Goal: Task Accomplishment & Management: Manage account settings

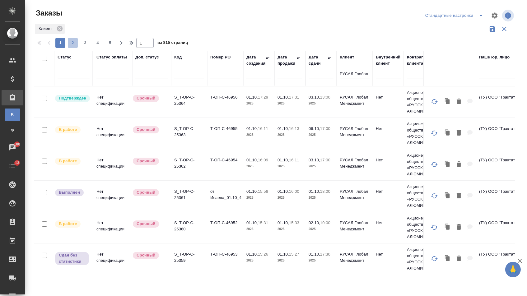
click at [77, 45] on span "2" at bounding box center [73, 43] width 10 height 6
type input "2"
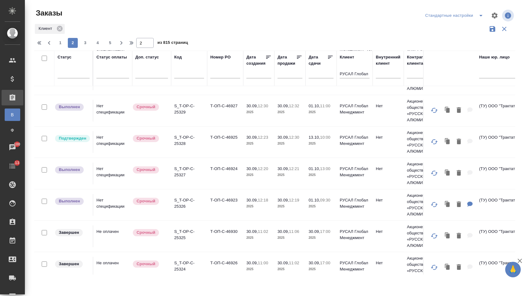
scroll to position [410, 0]
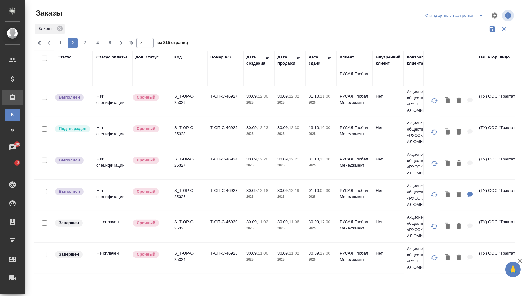
click at [216, 202] on td "Т-ОП-С-46923" at bounding box center [225, 196] width 36 height 22
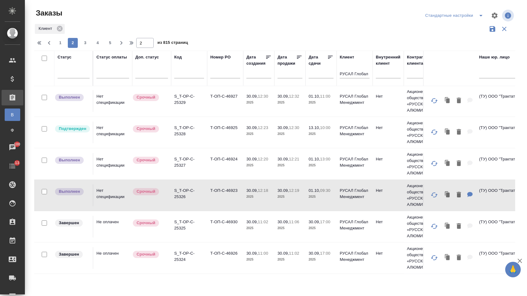
click at [216, 202] on td "Т-ОП-С-46923" at bounding box center [225, 196] width 36 height 22
click at [214, 168] on td "Т-ОП-С-46924" at bounding box center [225, 164] width 36 height 22
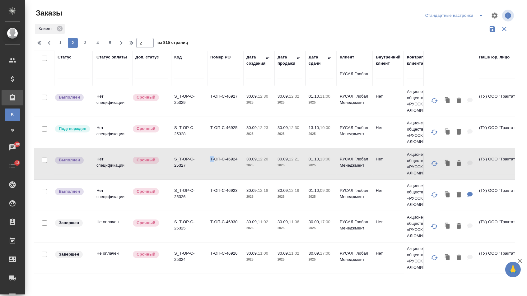
click at [214, 168] on td "Т-ОП-С-46924" at bounding box center [225, 164] width 36 height 22
click at [210, 144] on td "Т-ОП-С-46925" at bounding box center [225, 133] width 36 height 22
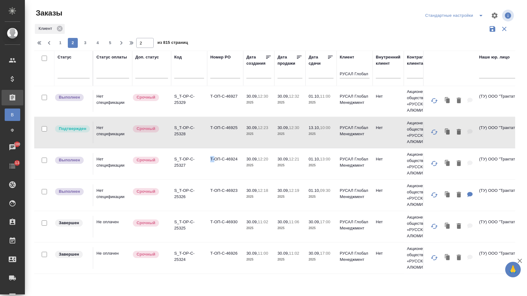
click at [210, 144] on td "Т-ОП-С-46925" at bounding box center [225, 133] width 36 height 22
click at [217, 112] on td "Т-ОП-С-46927" at bounding box center [225, 101] width 36 height 22
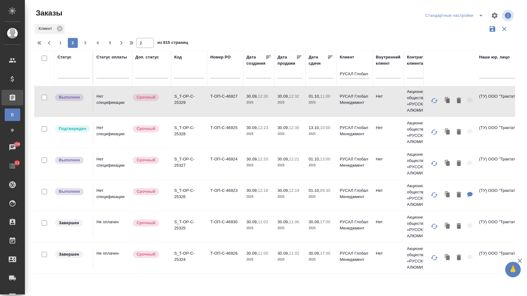
click at [217, 112] on td "Т-ОП-С-46927" at bounding box center [225, 101] width 36 height 22
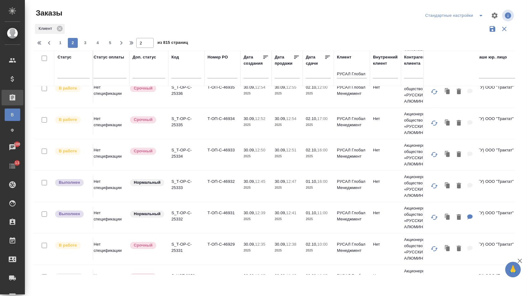
scroll to position [387, 3]
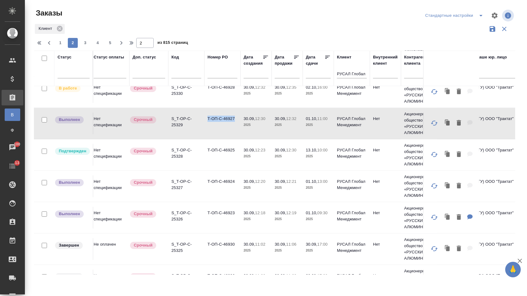
copy td "Т-ОП-С-46927"
drag, startPoint x: 206, startPoint y: 133, endPoint x: 238, endPoint y: 131, distance: 31.5
click at [238, 131] on td "Т-ОП-С-46927" at bounding box center [223, 124] width 36 height 22
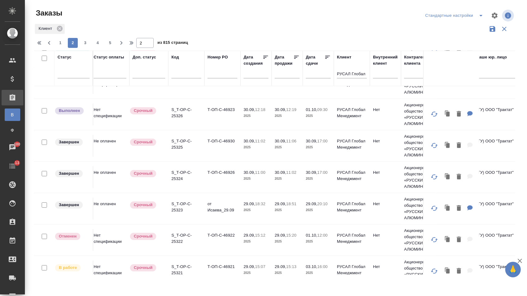
scroll to position [494, 3]
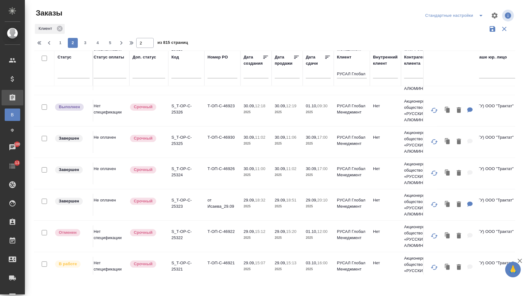
click at [215, 184] on td "Т-ОП-С-46926" at bounding box center [223, 174] width 36 height 22
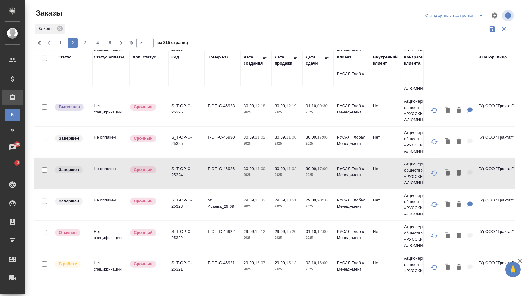
click at [215, 184] on td "Т-ОП-С-46926" at bounding box center [223, 174] width 36 height 22
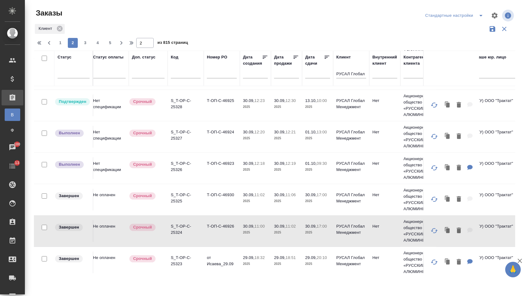
scroll to position [436, 3]
click at [216, 211] on td "Т-ОП-С-46930" at bounding box center [222, 200] width 36 height 22
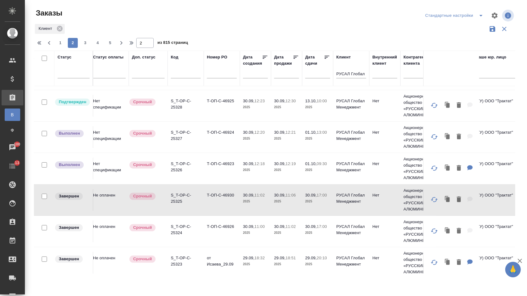
click at [216, 211] on td "Т-ОП-С-46930" at bounding box center [222, 200] width 36 height 22
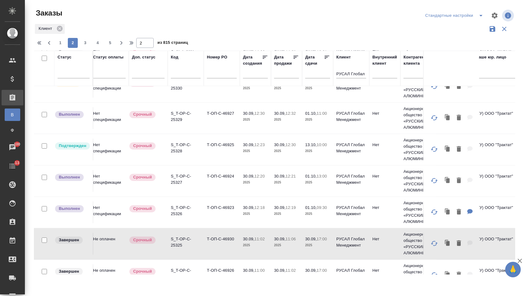
scroll to position [377, 3]
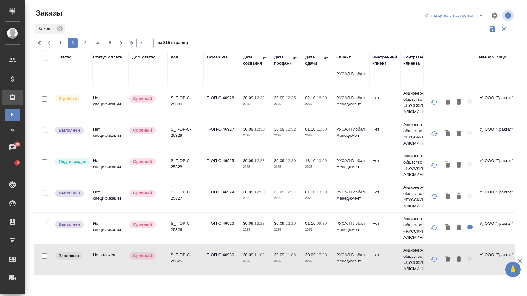
click at [213, 114] on td "Т-ОП-С-46928" at bounding box center [222, 103] width 36 height 22
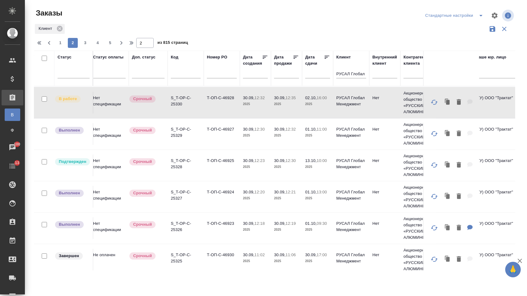
click at [213, 114] on td "Т-ОП-С-46928" at bounding box center [222, 103] width 36 height 22
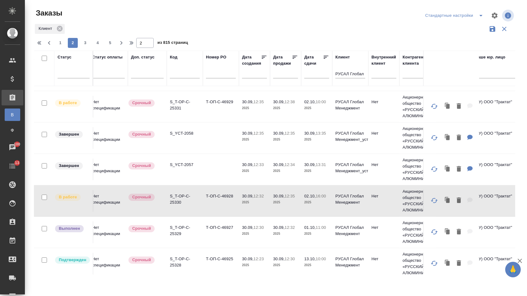
scroll to position [278, 5]
click at [209, 116] on td "Т-ОП-С-46929" at bounding box center [220, 107] width 36 height 22
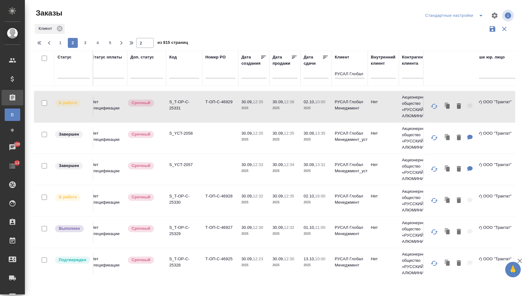
click at [209, 116] on td "Т-ОП-С-46929" at bounding box center [220, 107] width 36 height 22
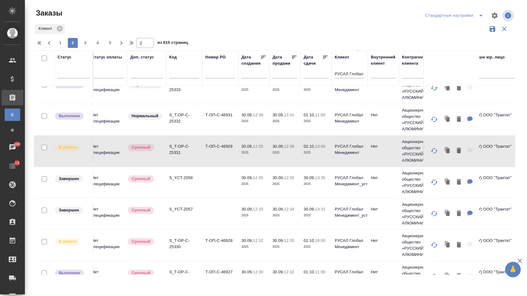
click at [205, 129] on td "Т-ОП-С-46931" at bounding box center [220, 120] width 36 height 22
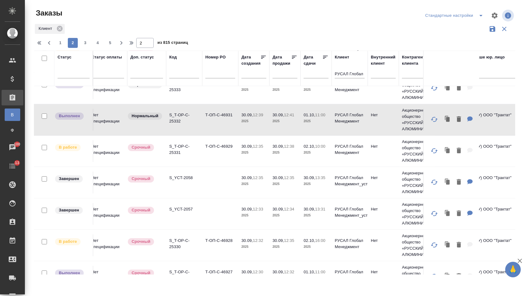
click at [205, 129] on td "Т-ОП-С-46931" at bounding box center [220, 120] width 36 height 22
click at [210, 99] on td "Т-ОП-С-46932" at bounding box center [220, 89] width 36 height 22
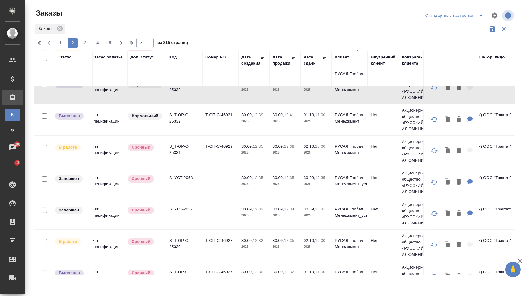
click at [210, 99] on td "Т-ОП-С-46932" at bounding box center [220, 89] width 36 height 22
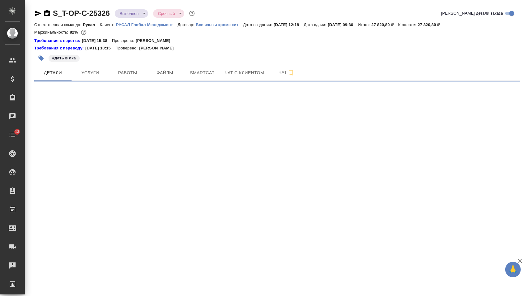
select select "RU"
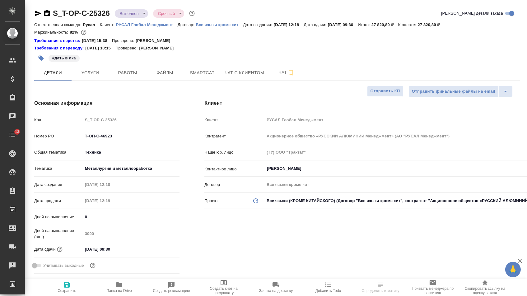
type textarea "x"
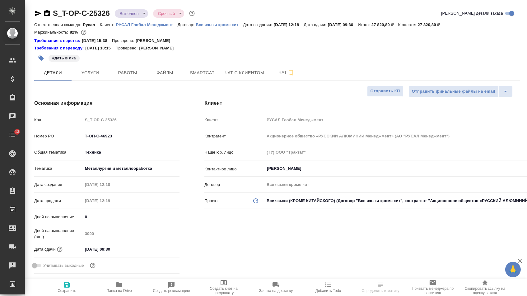
type textarea "x"
click at [48, 11] on icon "button" at bounding box center [47, 13] width 6 height 6
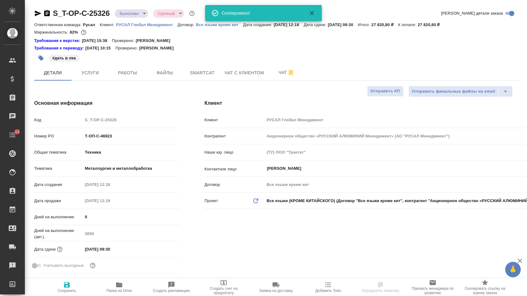
type textarea "x"
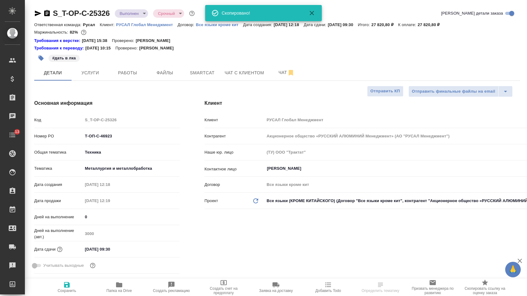
type textarea "x"
select select "RU"
type textarea "x"
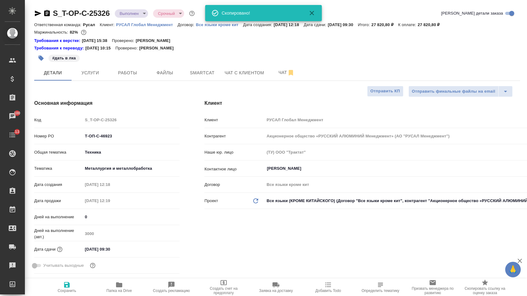
type textarea "x"
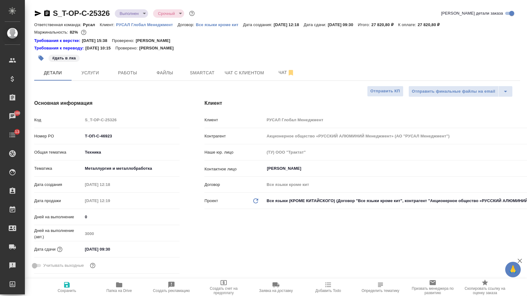
type textarea "x"
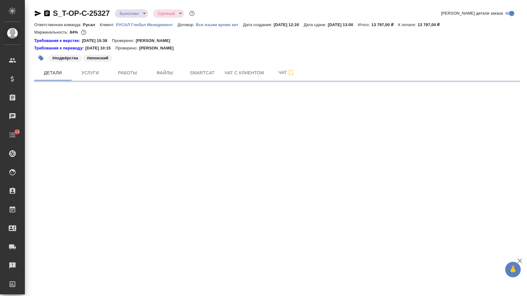
select select "RU"
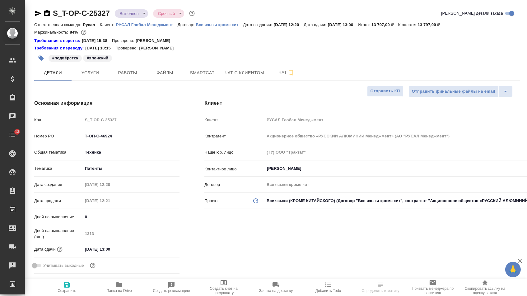
type textarea "x"
click at [54, 11] on div "S_T-OP-C-25327 Выполнен completed Срочный urgent" at bounding box center [115, 13] width 162 height 10
type textarea "x"
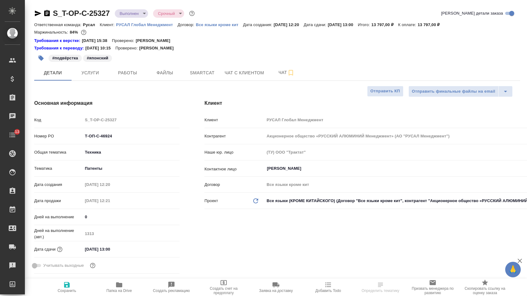
type textarea "x"
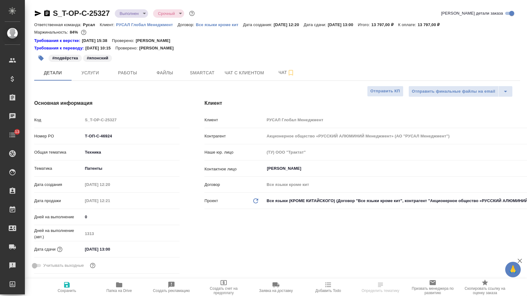
click at [50, 11] on icon "button" at bounding box center [47, 13] width 6 height 6
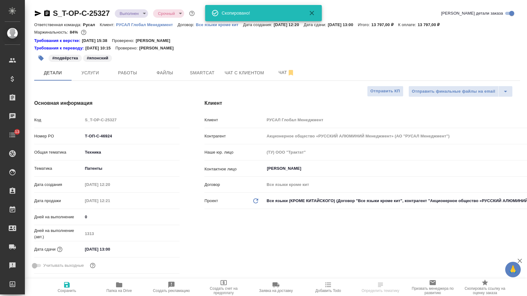
type textarea "x"
select select "RU"
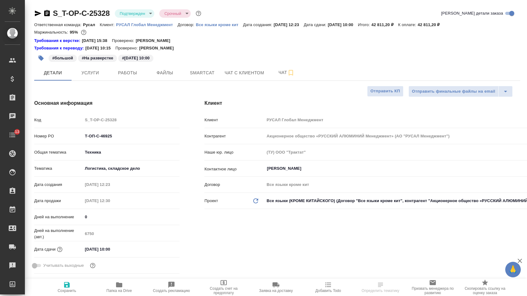
select select "RU"
click at [49, 11] on icon "button" at bounding box center [47, 13] width 6 height 6
type textarea "x"
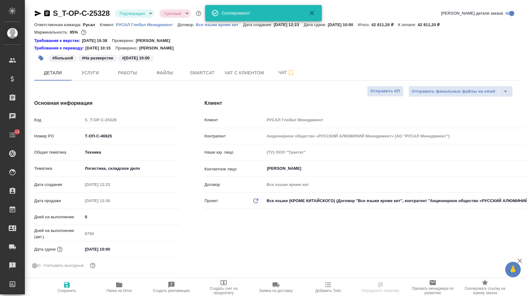
type textarea "x"
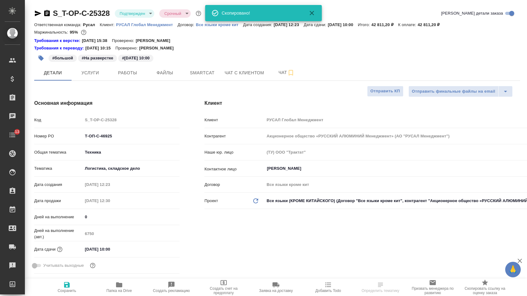
type textarea "x"
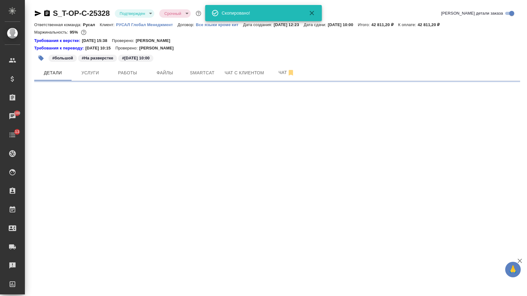
select select "RU"
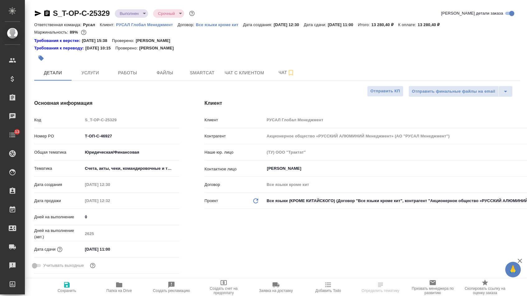
select select "RU"
type textarea "x"
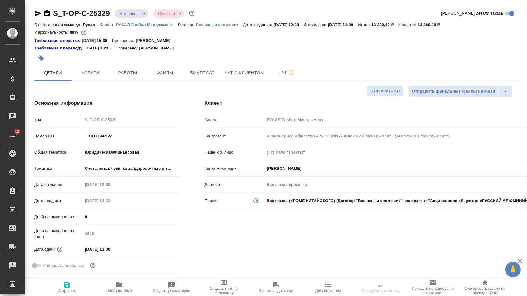
type textarea "x"
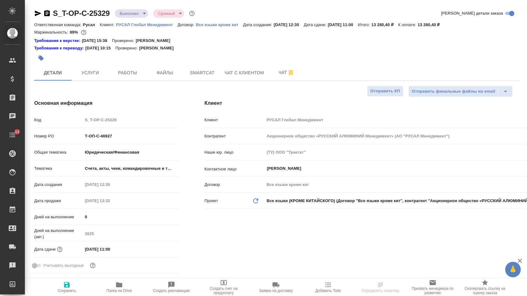
type textarea "x"
select select "RU"
type textarea "x"
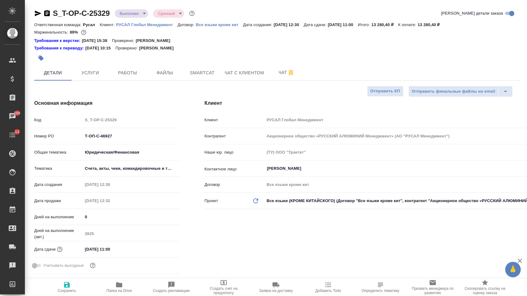
type textarea "x"
click at [50, 12] on icon "button" at bounding box center [46, 13] width 7 height 7
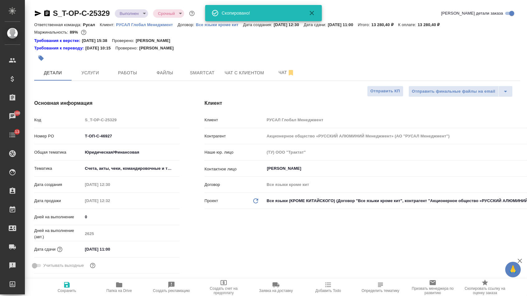
type textarea "x"
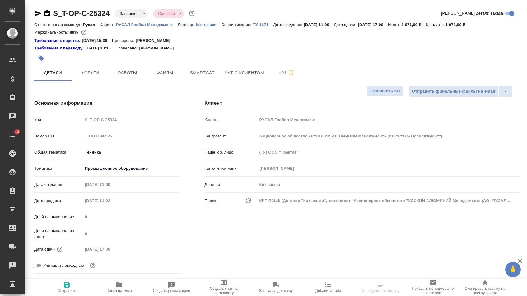
select select "RU"
click at [51, 15] on icon "button" at bounding box center [46, 13] width 7 height 7
select select "RU"
type textarea "x"
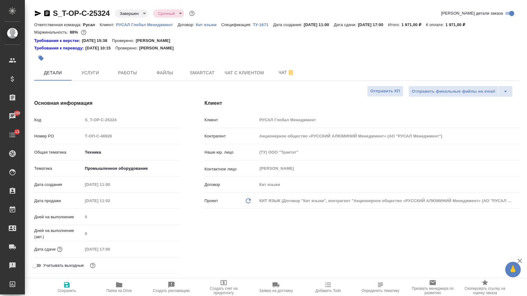
type textarea "x"
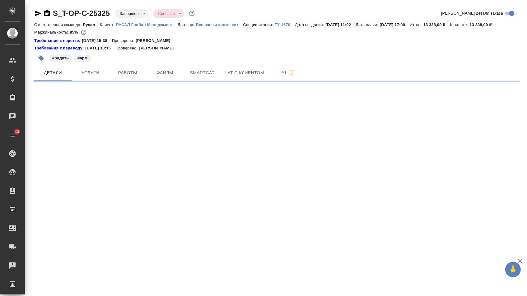
select select "RU"
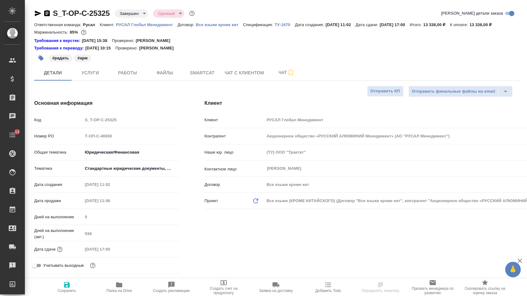
drag, startPoint x: 49, startPoint y: 14, endPoint x: 133, endPoint y: 5, distance: 84.3
click at [49, 14] on icon "button" at bounding box center [47, 13] width 6 height 6
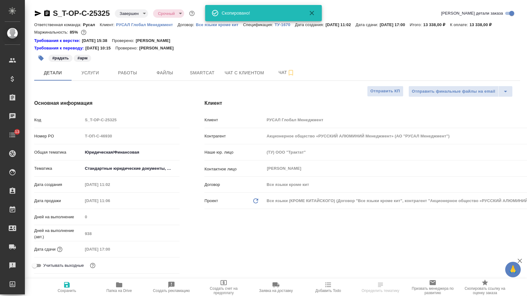
type textarea "x"
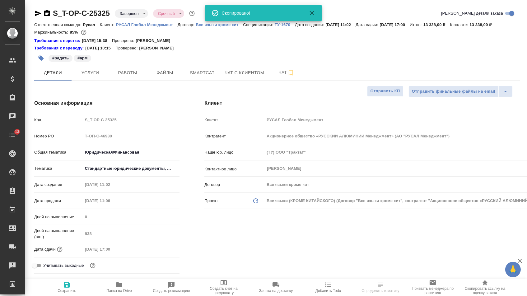
type textarea "x"
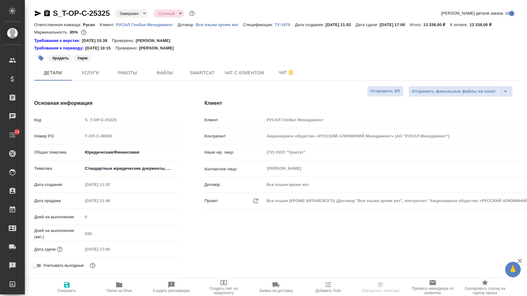
type textarea "x"
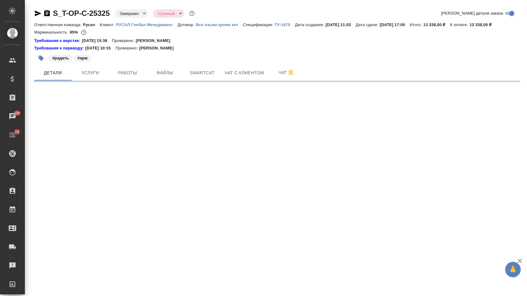
select select "RU"
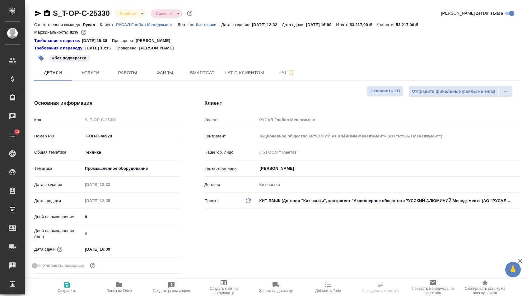
select select "RU"
click at [49, 12] on icon "button" at bounding box center [47, 13] width 6 height 6
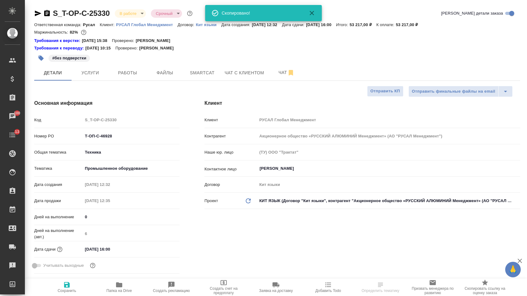
select select "RU"
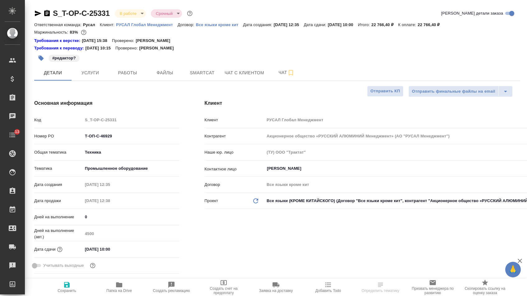
select select "RU"
type textarea "x"
click at [50, 14] on icon "button" at bounding box center [47, 13] width 6 height 6
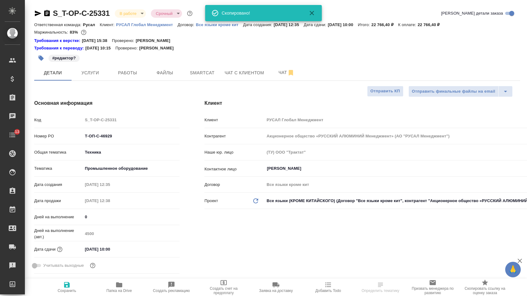
click at [49, 15] on icon "button" at bounding box center [46, 13] width 7 height 7
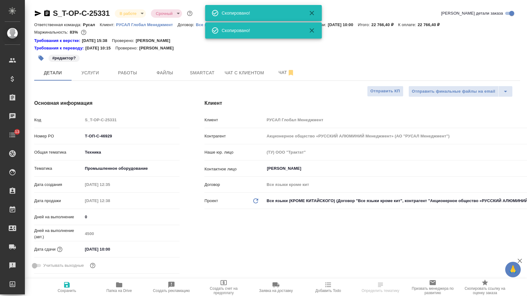
type textarea "x"
select select "RU"
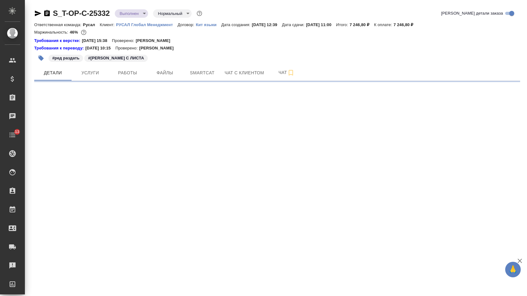
select select "RU"
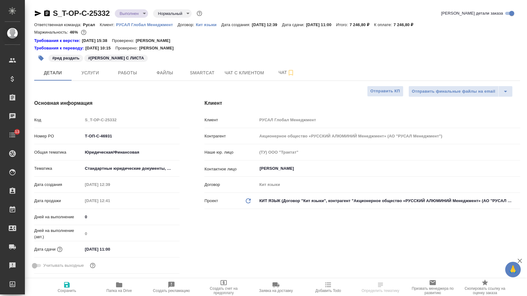
type textarea "x"
click at [48, 14] on icon "button" at bounding box center [47, 13] width 6 height 6
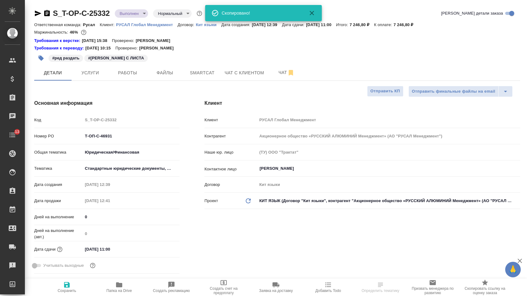
type textarea "x"
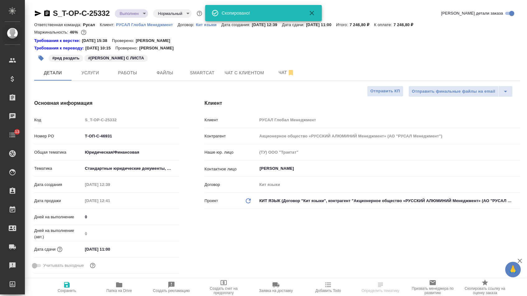
type textarea "x"
select select "RU"
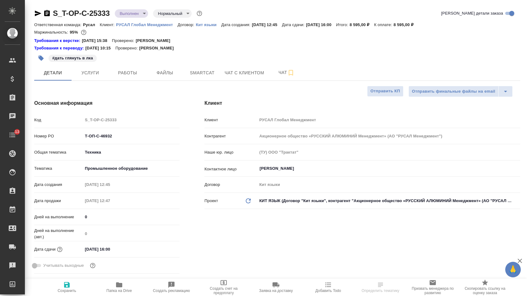
select select "RU"
drag, startPoint x: 0, startPoint y: 0, endPoint x: 50, endPoint y: 15, distance: 52.3
click at [50, 15] on icon "button" at bounding box center [47, 13] width 6 height 6
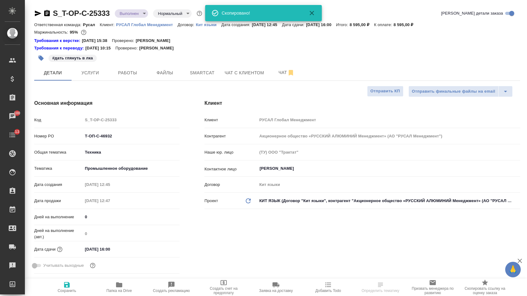
select select "RU"
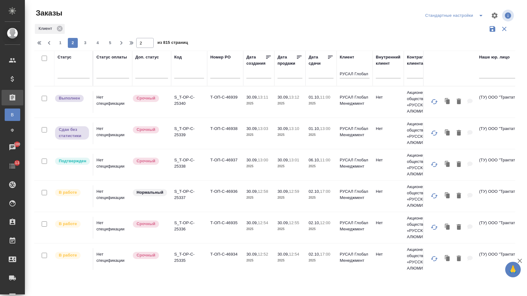
scroll to position [234, 5]
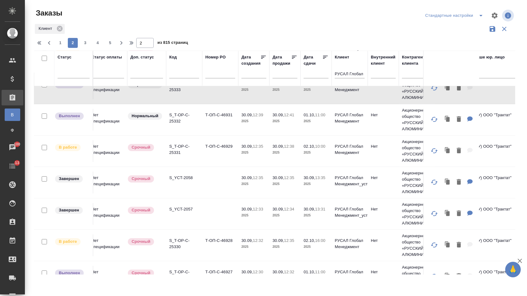
click at [214, 68] on td "Т-ОП-С-46933" at bounding box center [220, 57] width 36 height 22
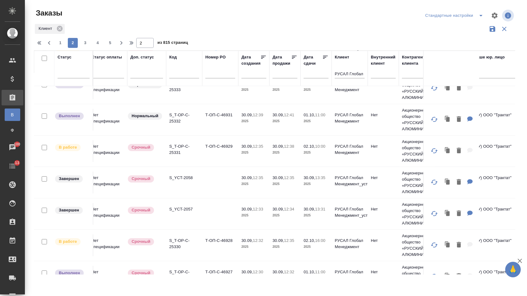
scroll to position [192, 6]
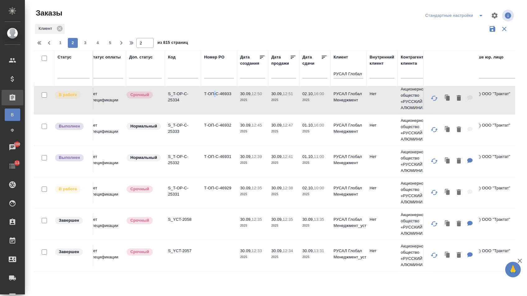
click at [214, 103] on td "Т-ОП-С-46933" at bounding box center [219, 99] width 36 height 22
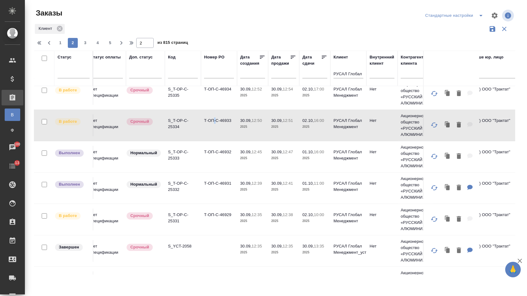
scroll to position [157, 6]
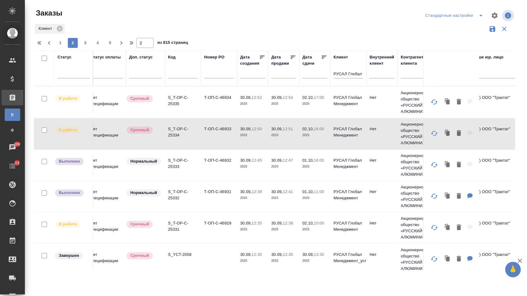
click at [212, 109] on td "Т-ОП-С-46934" at bounding box center [219, 103] width 36 height 22
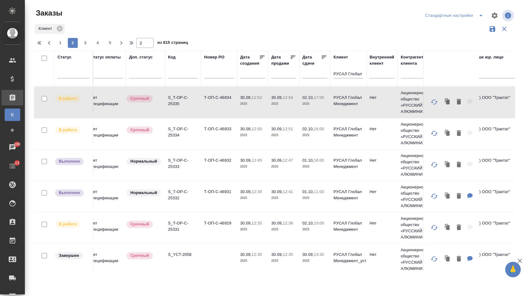
click at [212, 109] on td "Т-ОП-С-46934" at bounding box center [219, 103] width 36 height 22
click at [209, 82] on td "Т-ОП-С-46935" at bounding box center [219, 71] width 36 height 22
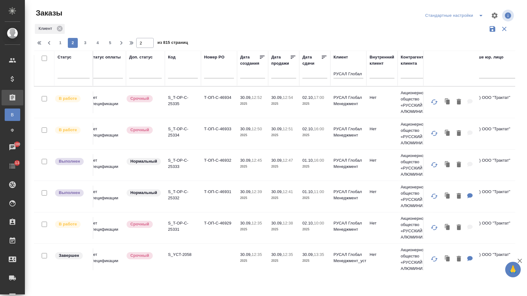
scroll to position [110, 6]
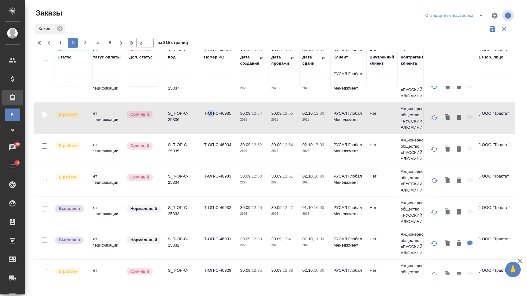
click at [209, 122] on td "Т-ОП-С-46935" at bounding box center [219, 118] width 36 height 22
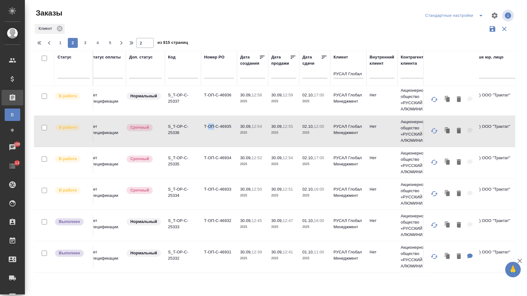
click at [210, 111] on td "Т-ОП-С-46936" at bounding box center [219, 100] width 36 height 22
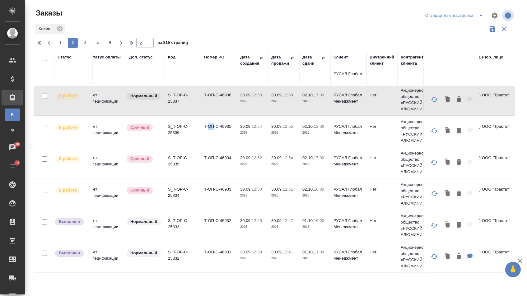
click at [210, 111] on td "Т-ОП-С-46936" at bounding box center [219, 100] width 36 height 22
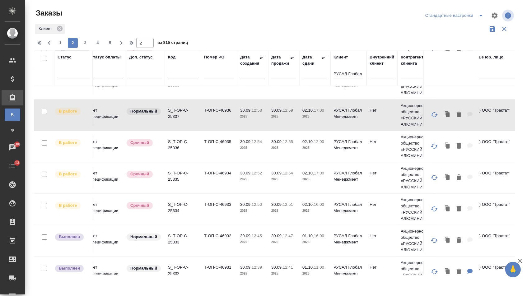
scroll to position [41, 7]
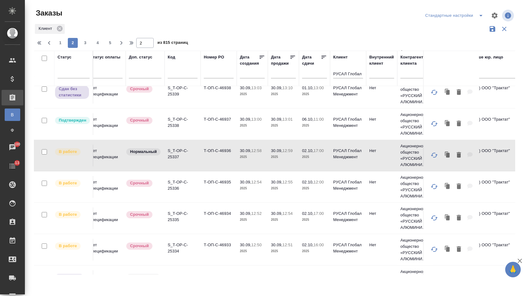
click at [213, 130] on td "Т-ОП-С-46937" at bounding box center [219, 124] width 36 height 22
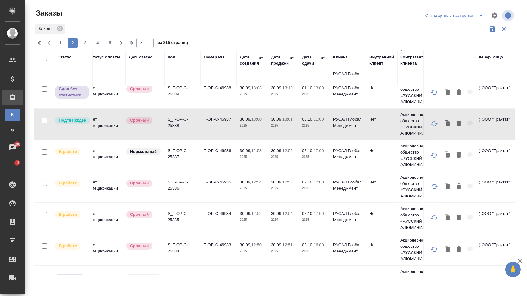
click at [213, 130] on td "Т-ОП-С-46937" at bounding box center [219, 124] width 36 height 22
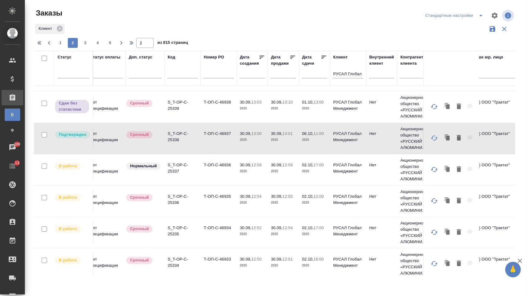
click at [199, 115] on td "S_T-OP-C-25339" at bounding box center [183, 107] width 36 height 22
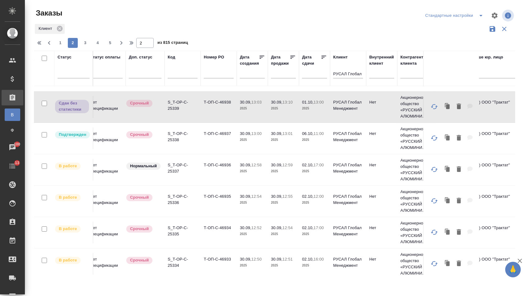
click at [199, 115] on td "S_T-OP-C-25339" at bounding box center [183, 107] width 36 height 22
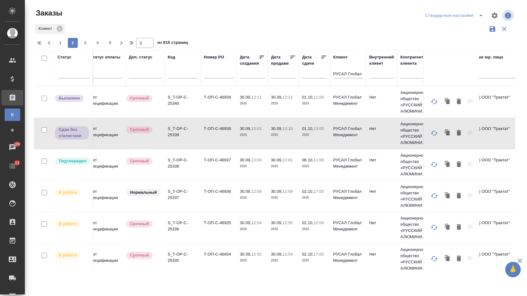
scroll to position [0, 7]
click at [221, 100] on td "Т-ОП-С-46939" at bounding box center [219, 102] width 36 height 22
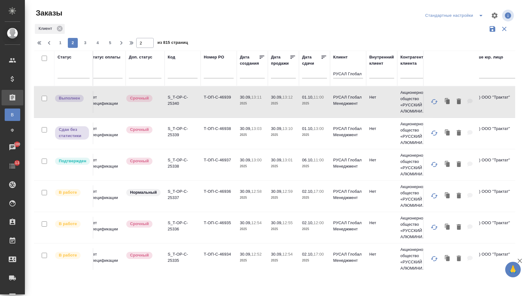
click at [221, 100] on td "Т-ОП-С-46939" at bounding box center [219, 102] width 36 height 22
click at [63, 45] on span "1" at bounding box center [60, 43] width 10 height 6
type input "1"
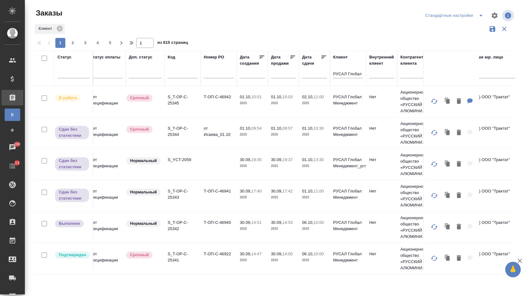
click at [210, 251] on td "Т-ОП-С-46922" at bounding box center [219, 259] width 36 height 22
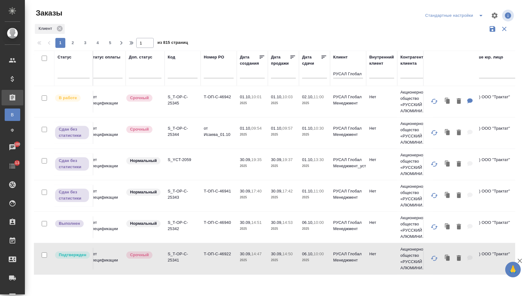
click at [210, 251] on td "Т-ОП-С-46922" at bounding box center [219, 259] width 36 height 22
click at [214, 228] on td "Т-ОП-С-46940" at bounding box center [219, 228] width 36 height 22
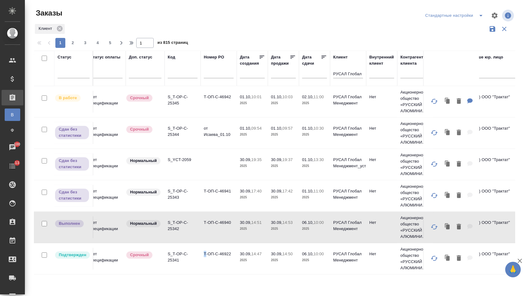
click at [214, 228] on td "Т-ОП-С-46940" at bounding box center [219, 228] width 36 height 22
click at [204, 191] on td "Т-ОП-С-46941" at bounding box center [219, 196] width 36 height 22
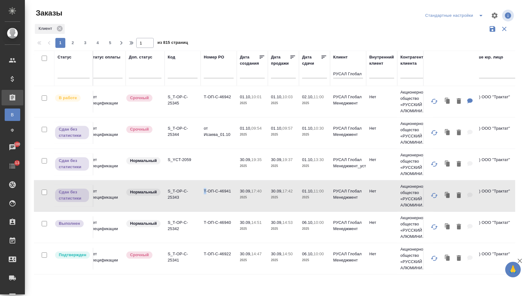
click at [204, 191] on td "Т-ОП-С-46941" at bounding box center [219, 196] width 36 height 22
click at [204, 103] on td "Т-ОП-С-46942" at bounding box center [219, 102] width 36 height 22
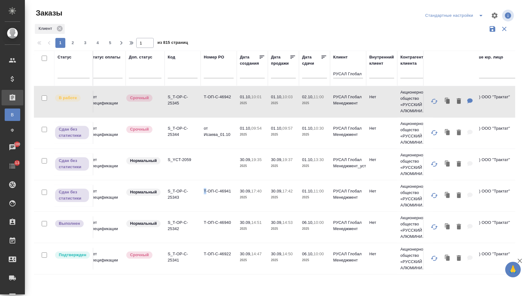
click at [204, 103] on td "Т-ОП-С-46942" at bounding box center [219, 102] width 36 height 22
click at [221, 81] on td "Т-ОП-С-46943" at bounding box center [219, 70] width 36 height 22
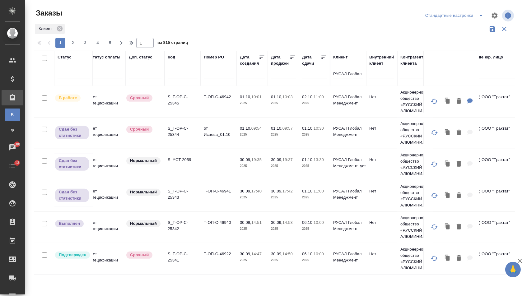
scroll to position [581, 7]
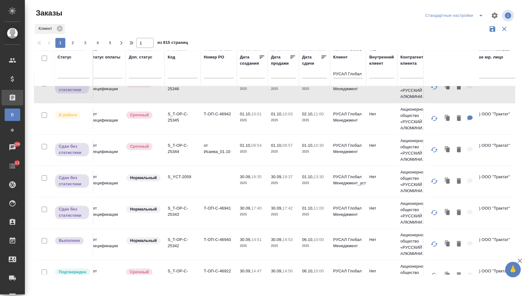
click at [221, 98] on td "Т-ОП-С-46943" at bounding box center [219, 88] width 36 height 22
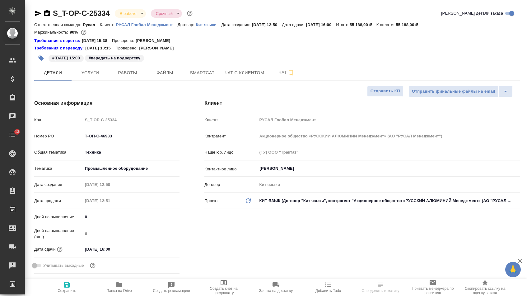
select select "RU"
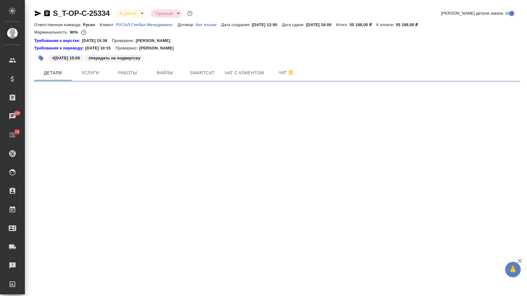
select select "RU"
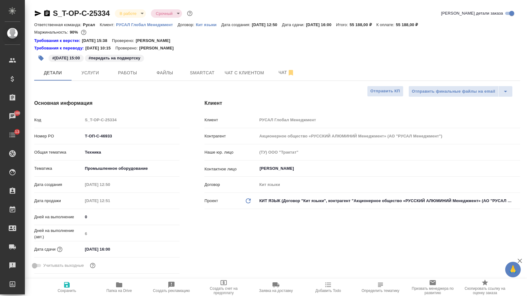
type textarea "x"
click at [50, 13] on icon "button" at bounding box center [47, 13] width 6 height 6
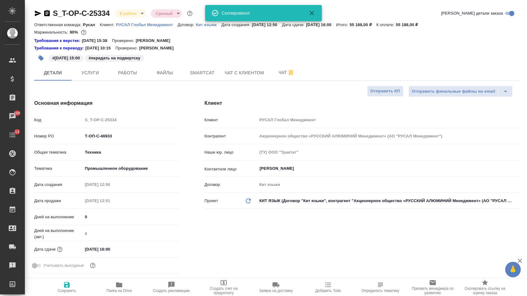
type textarea "x"
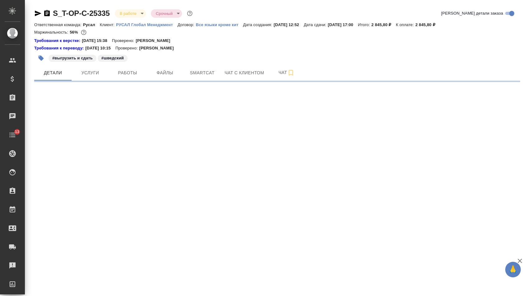
click at [49, 16] on icon "button" at bounding box center [47, 13] width 6 height 6
select select "RU"
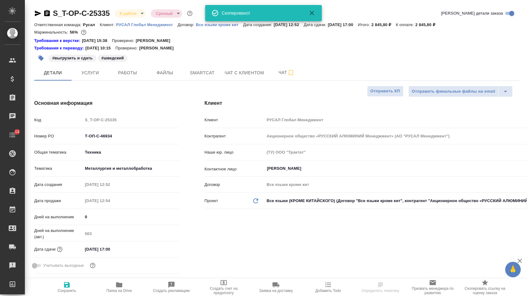
type textarea "x"
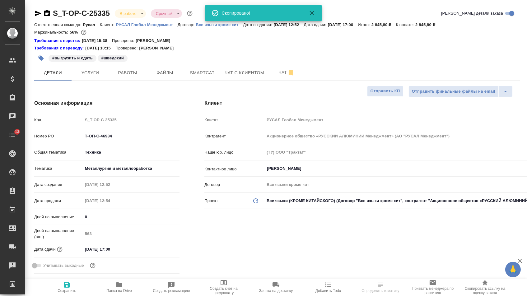
type textarea "x"
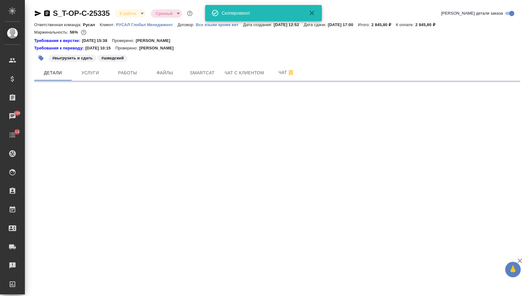
select select "RU"
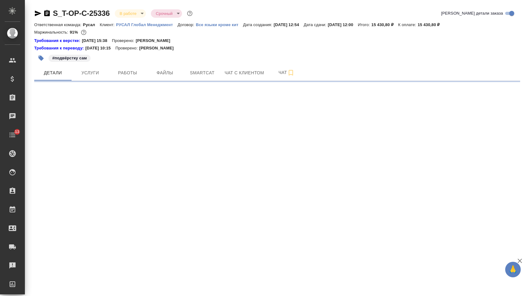
select select "RU"
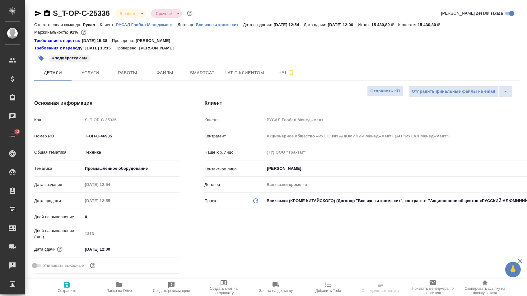
type textarea "x"
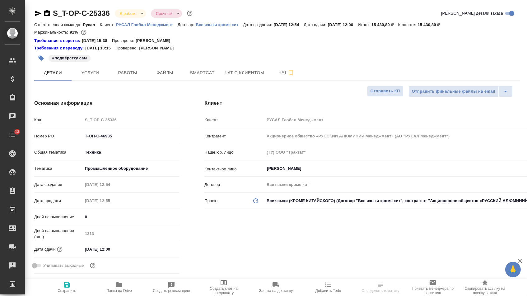
type textarea "x"
click at [49, 12] on icon "button" at bounding box center [47, 13] width 6 height 6
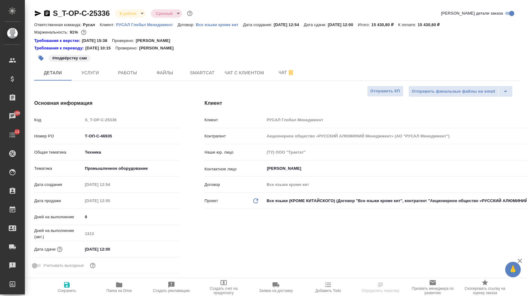
select select "RU"
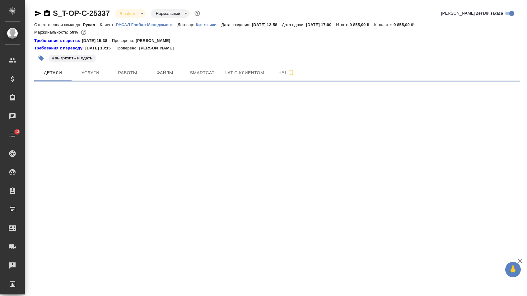
select select "RU"
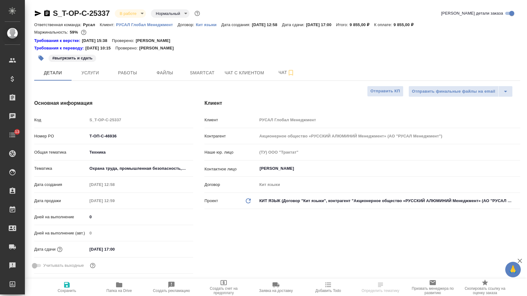
click at [50, 15] on icon "button" at bounding box center [47, 13] width 6 height 6
type textarea "x"
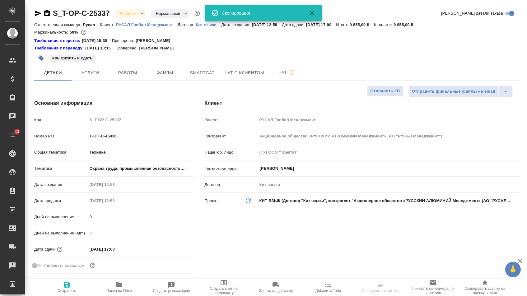
type textarea "x"
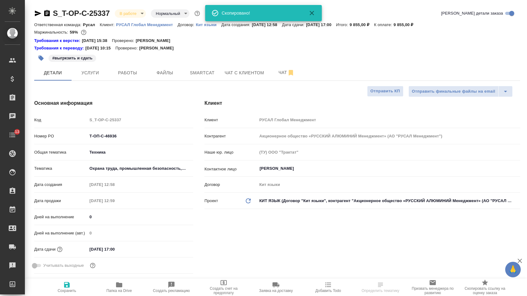
type textarea "x"
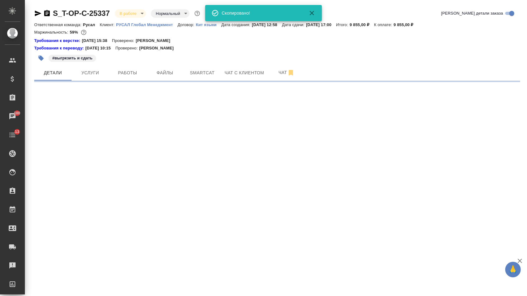
select select "RU"
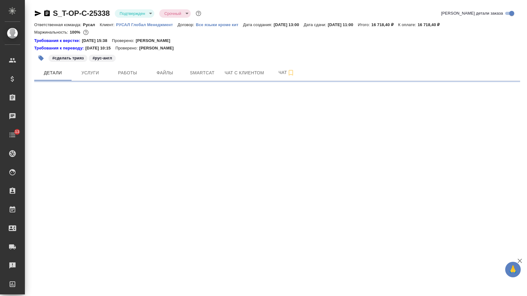
select select "RU"
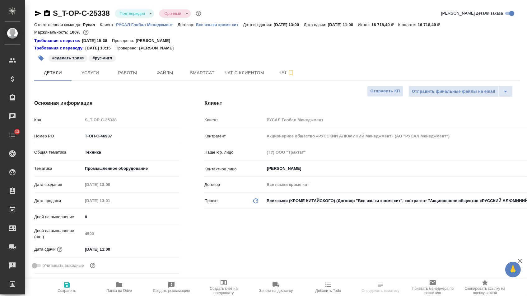
type textarea "x"
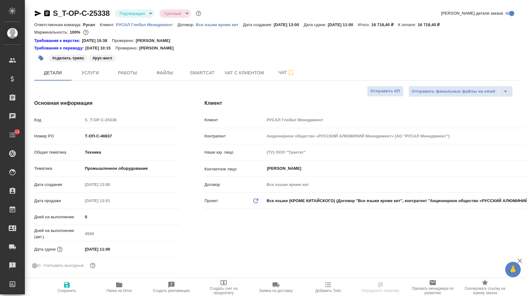
type textarea "x"
click at [48, 16] on icon "button" at bounding box center [47, 13] width 6 height 6
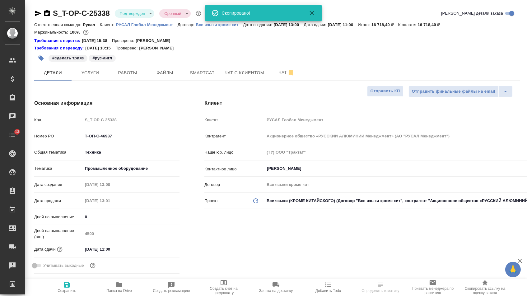
type textarea "x"
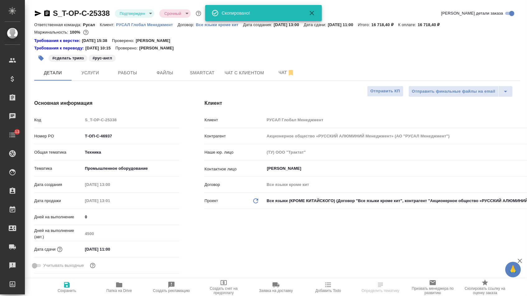
type textarea "x"
select select "RU"
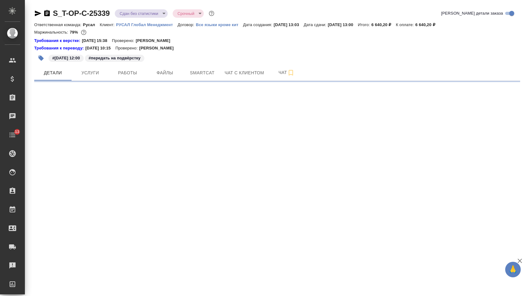
select select "RU"
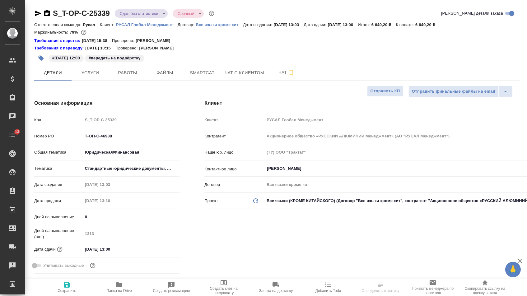
type textarea "x"
click at [49, 14] on icon "button" at bounding box center [47, 13] width 6 height 6
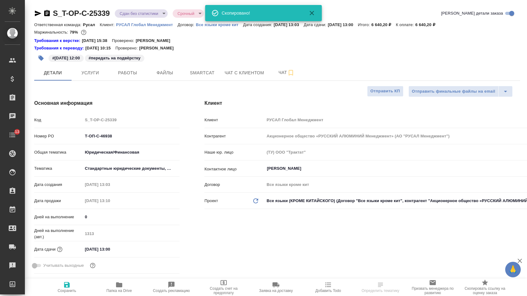
type textarea "x"
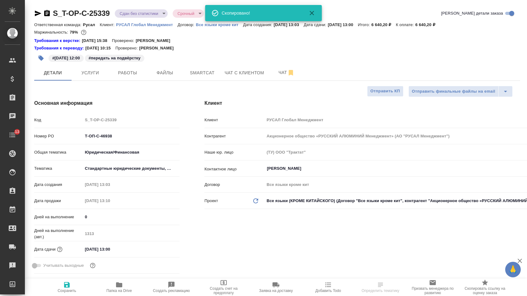
type textarea "x"
click at [49, 14] on icon "button" at bounding box center [47, 13] width 6 height 6
type textarea "x"
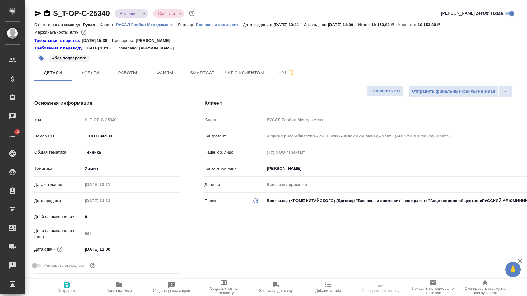
select select "RU"
type textarea "x"
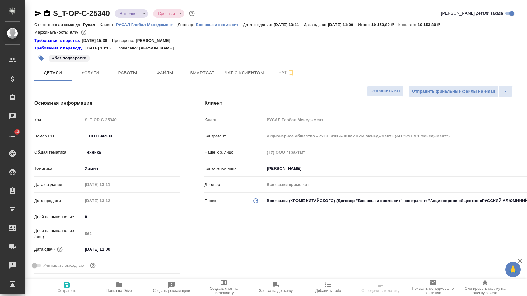
type textarea "x"
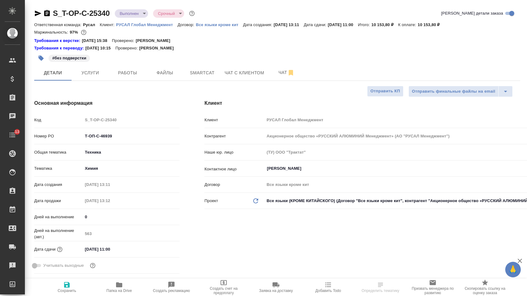
type textarea "x"
click at [49, 12] on icon "button" at bounding box center [46, 13] width 7 height 7
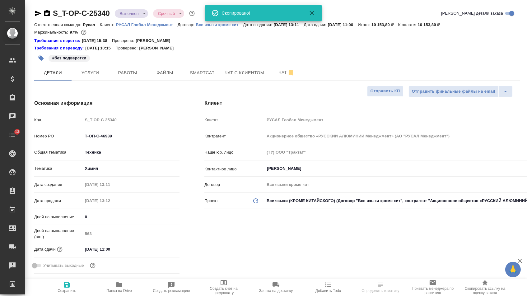
type textarea "x"
select select "RU"
type textarea "x"
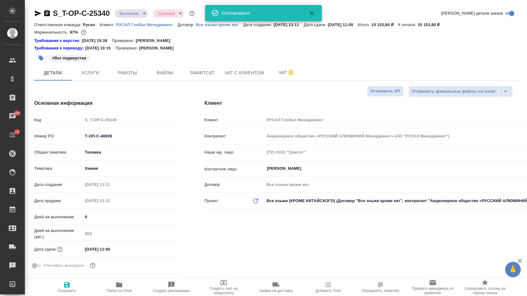
type textarea "x"
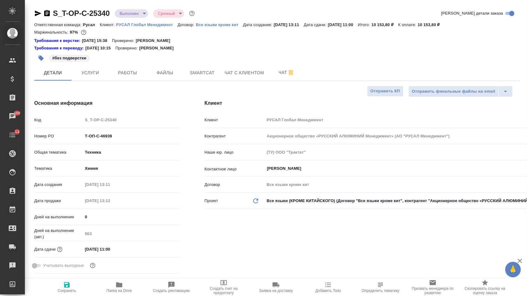
type textarea "x"
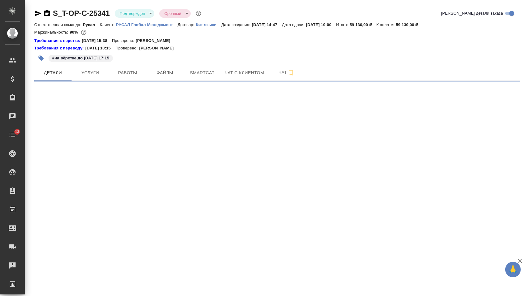
select select "RU"
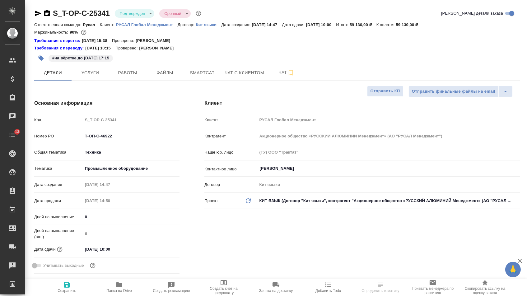
type textarea "x"
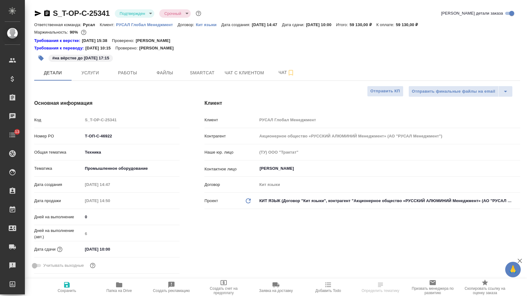
type textarea "x"
click at [49, 12] on icon "button" at bounding box center [46, 13] width 7 height 7
type textarea "x"
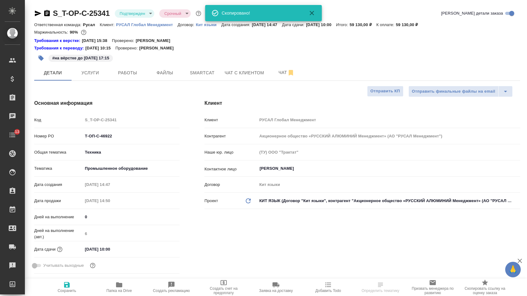
type textarea "x"
select select "RU"
type textarea "x"
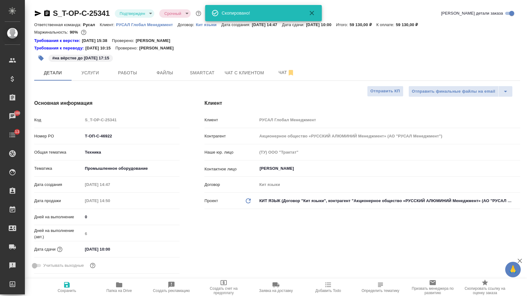
type textarea "x"
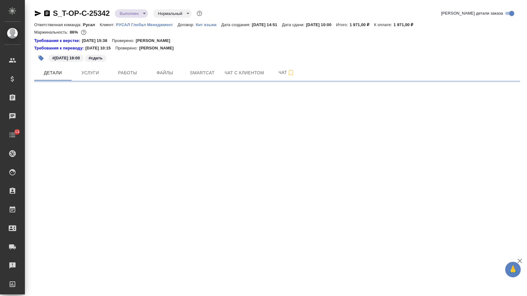
select select "RU"
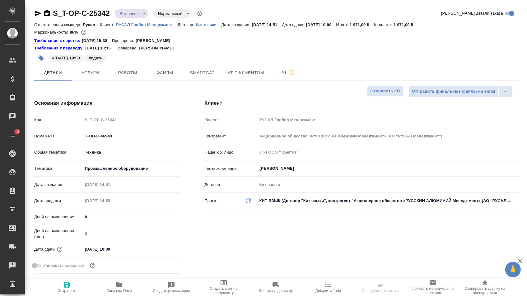
type textarea "x"
click at [50, 12] on icon "button" at bounding box center [47, 13] width 6 height 6
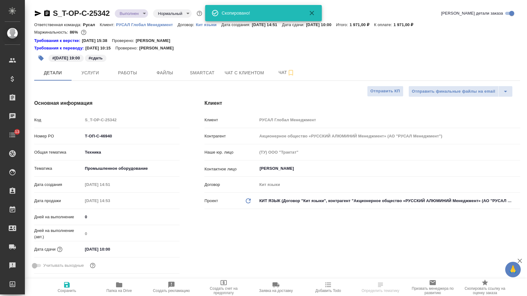
type textarea "x"
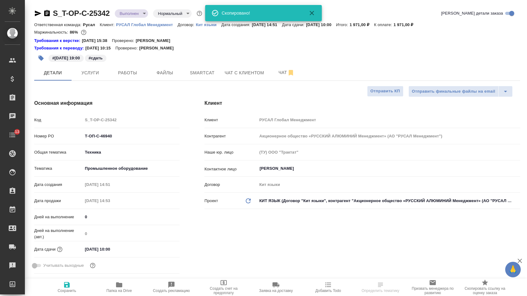
type textarea "x"
select select "RU"
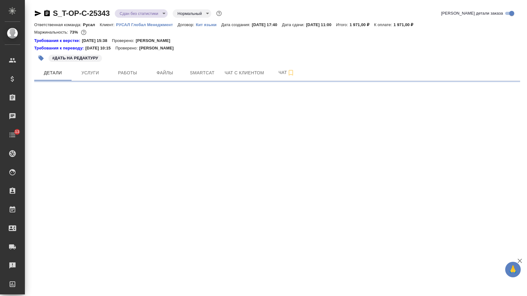
select select "RU"
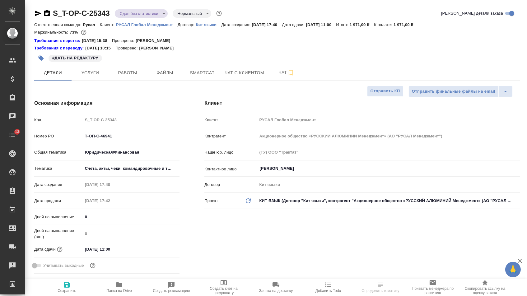
type textarea "x"
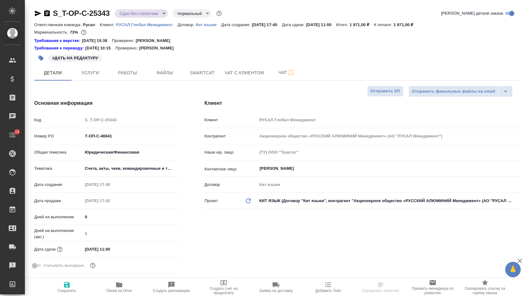
type textarea "x"
click at [49, 13] on icon "button" at bounding box center [46, 13] width 7 height 7
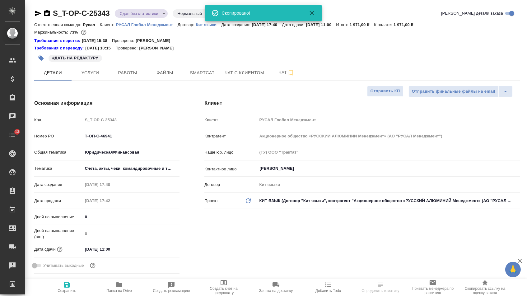
type textarea "x"
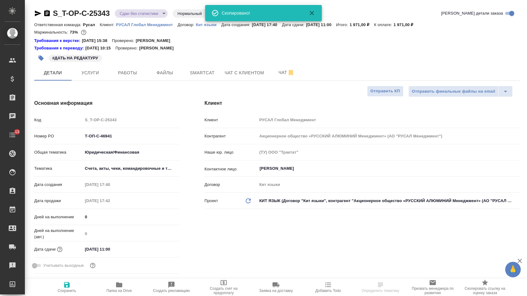
type textarea "x"
select select "RU"
type textarea "x"
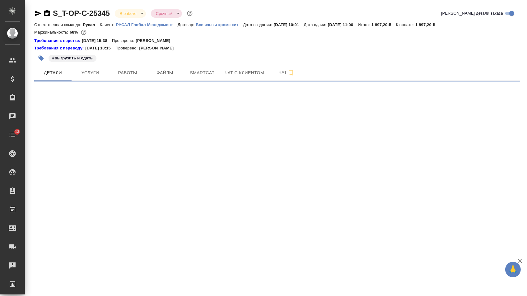
select select "RU"
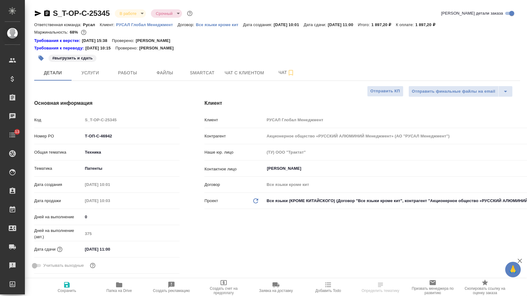
type textarea "x"
click at [49, 16] on icon "button" at bounding box center [47, 13] width 6 height 6
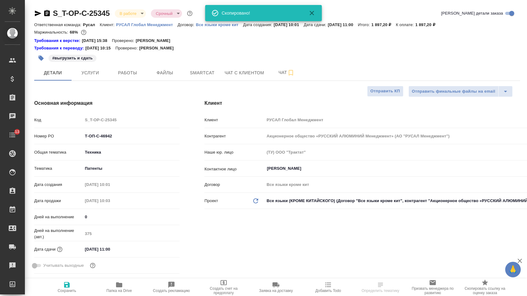
type textarea "x"
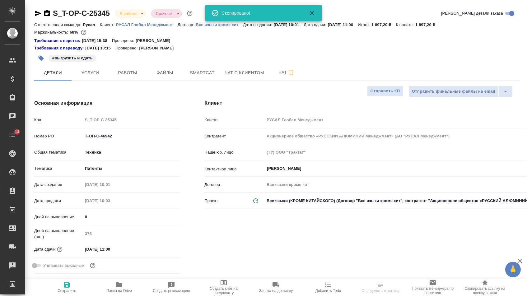
type textarea "x"
select select "RU"
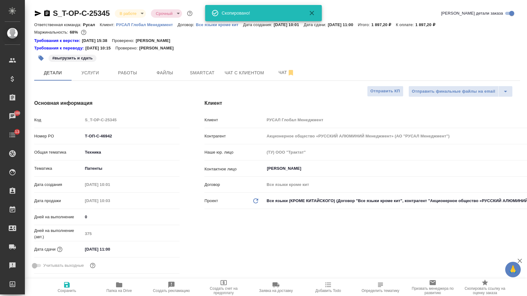
type textarea "x"
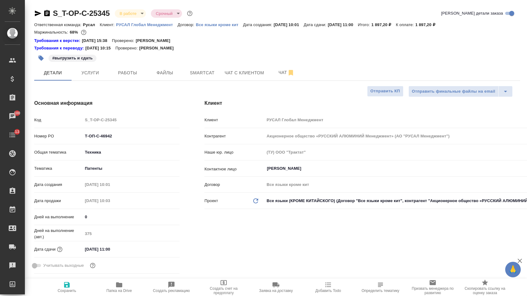
type textarea "x"
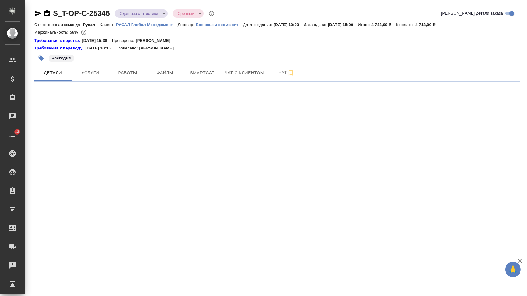
select select "RU"
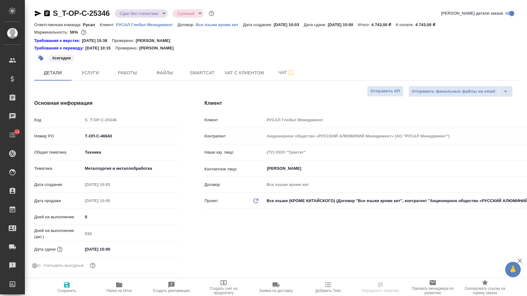
type textarea "x"
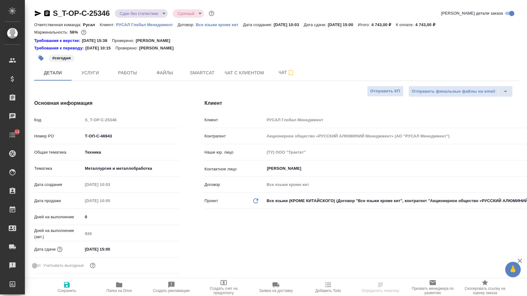
type textarea "x"
click at [49, 14] on icon "button" at bounding box center [46, 13] width 7 height 7
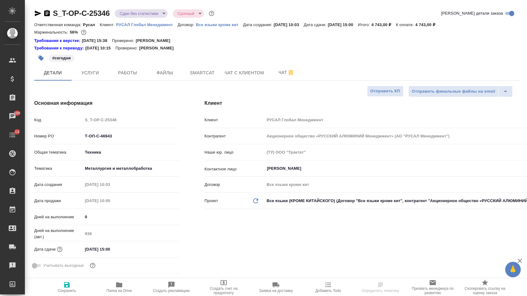
type textarea "x"
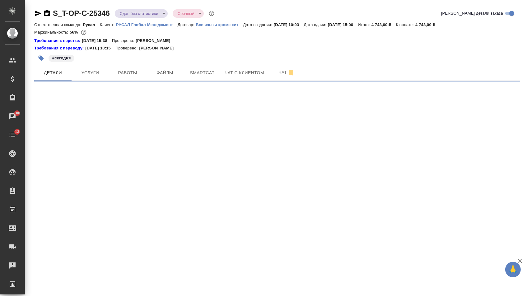
select select "RU"
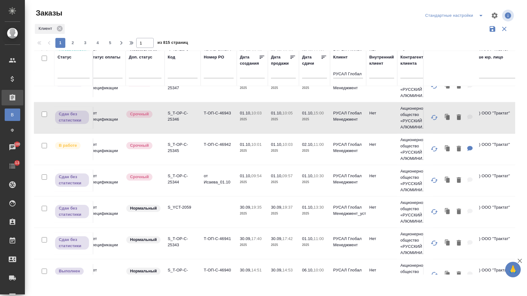
scroll to position [533, 7]
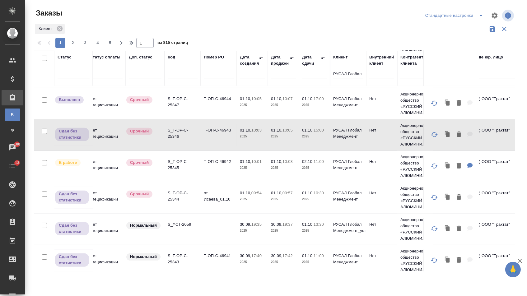
click at [218, 113] on td "Т-ОП-С-46944" at bounding box center [219, 104] width 36 height 22
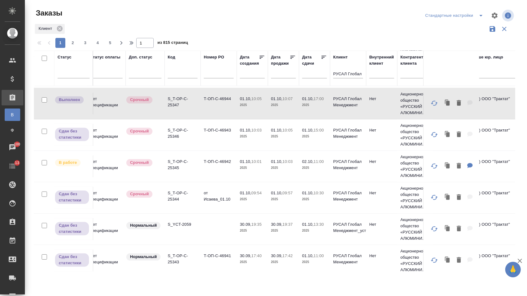
click at [218, 113] on td "Т-ОП-С-46944" at bounding box center [219, 104] width 36 height 22
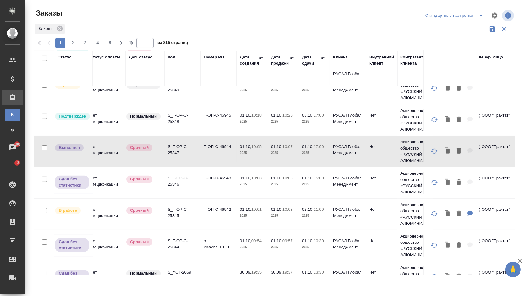
click at [215, 131] on td "Т-ОП-С-46945" at bounding box center [219, 120] width 36 height 22
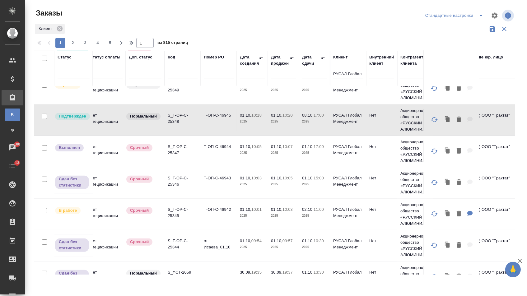
click at [215, 131] on td "Т-ОП-С-46945" at bounding box center [219, 120] width 36 height 22
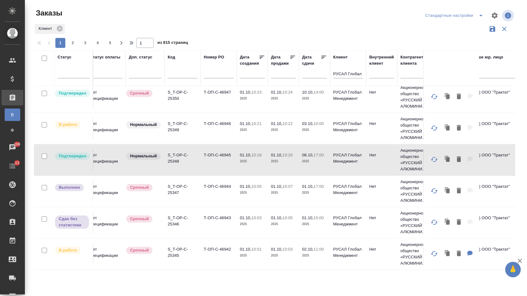
click at [206, 137] on td "Т-ОП-С-46946" at bounding box center [219, 129] width 36 height 22
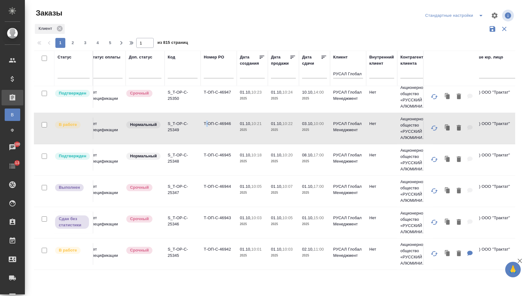
click at [206, 137] on td "Т-ОП-С-46946" at bounding box center [219, 129] width 36 height 22
click at [215, 108] on td "Т-ОП-С-46947" at bounding box center [219, 97] width 36 height 22
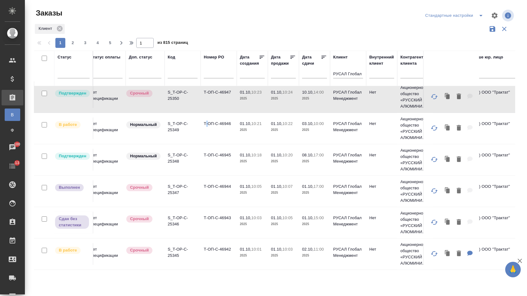
scroll to position [422, 7]
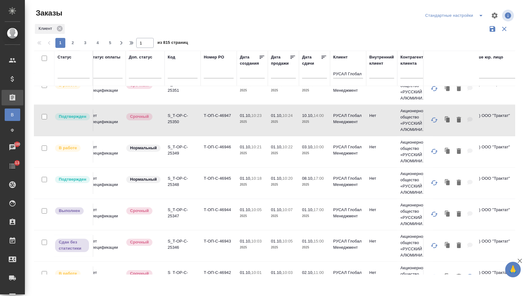
click at [215, 131] on td "Т-ОП-С-46947" at bounding box center [219, 121] width 36 height 22
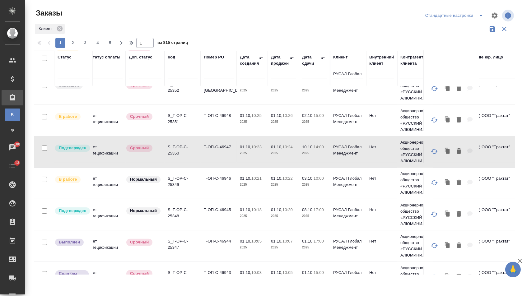
click at [211, 123] on td "Т-ОП-С-46948" at bounding box center [219, 121] width 36 height 22
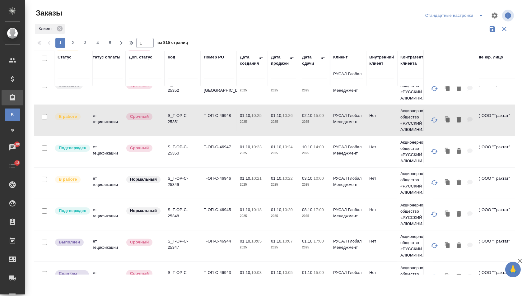
click at [211, 123] on td "Т-ОП-С-46948" at bounding box center [219, 121] width 36 height 22
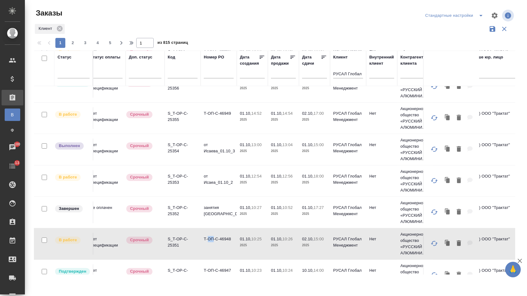
scroll to position [262, 7]
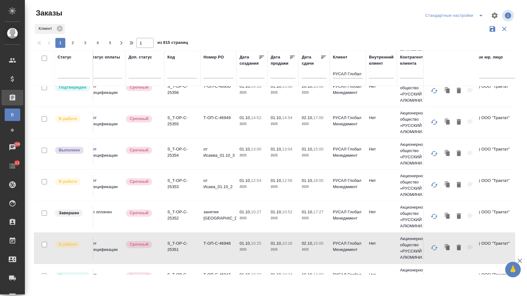
click at [209, 126] on td "Т-ОП-С-46949" at bounding box center [218, 123] width 36 height 22
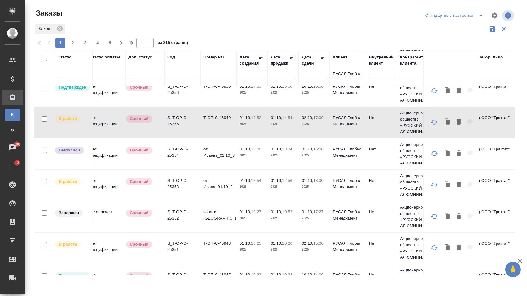
click at [209, 126] on td "Т-ОП-С-46949" at bounding box center [218, 123] width 36 height 22
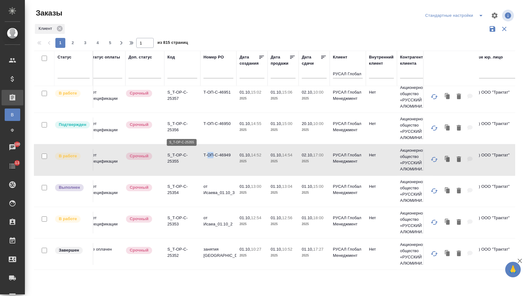
click at [221, 135] on td "Т-ОП-С-46950" at bounding box center [218, 129] width 36 height 22
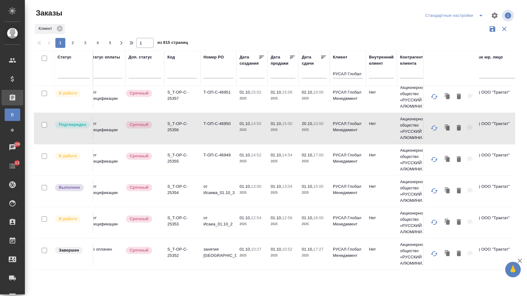
click at [221, 135] on td "Т-ОП-С-46950" at bounding box center [218, 129] width 36 height 22
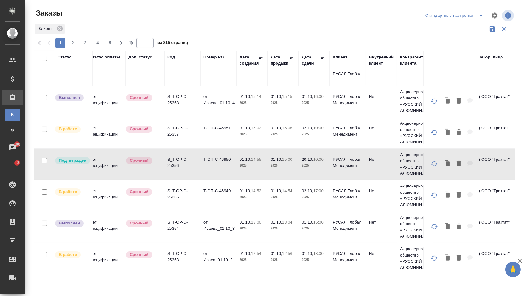
click at [214, 134] on td "Т-ОП-С-46951" at bounding box center [218, 133] width 36 height 22
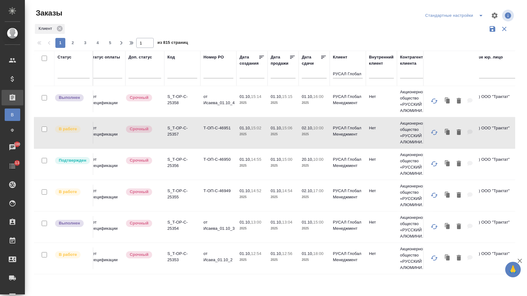
click at [214, 134] on td "Т-ОП-С-46951" at bounding box center [218, 133] width 36 height 22
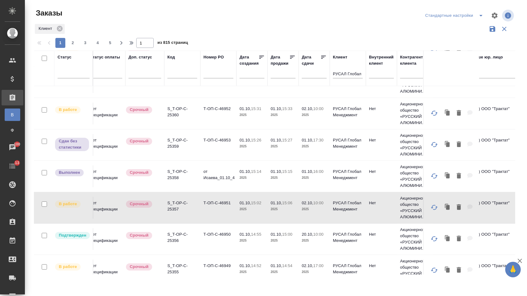
click at [209, 154] on td "Т-ОП-С-46953" at bounding box center [218, 145] width 36 height 22
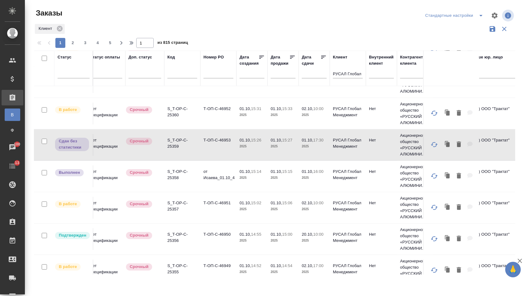
click at [211, 121] on td "Т-ОП-С-46952" at bounding box center [218, 114] width 36 height 22
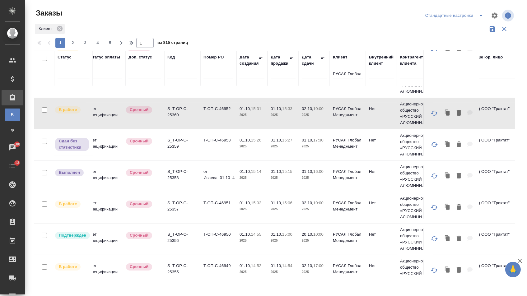
click at [211, 121] on td "Т-ОП-С-46952" at bounding box center [218, 114] width 36 height 22
click at [202, 150] on td "Т-ОП-С-46953" at bounding box center [218, 145] width 36 height 22
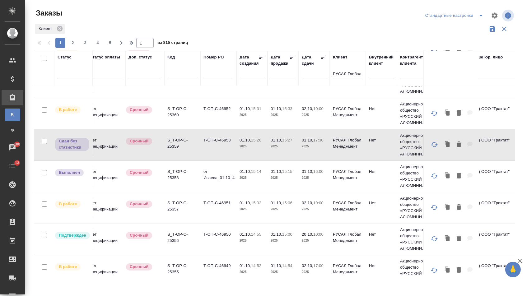
click at [202, 150] on td "Т-ОП-С-46953" at bounding box center [218, 145] width 36 height 22
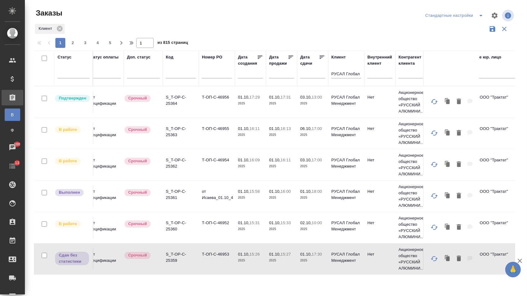
scroll to position [0, 8]
click at [206, 167] on td "Т-ОП-С-46954" at bounding box center [217, 165] width 36 height 22
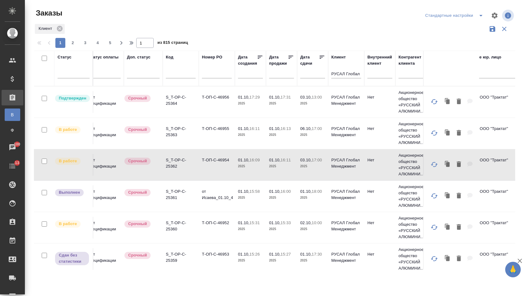
click at [206, 167] on td "Т-ОП-С-46954" at bounding box center [217, 165] width 36 height 22
click at [209, 140] on td "Т-ОП-С-46955" at bounding box center [217, 134] width 36 height 22
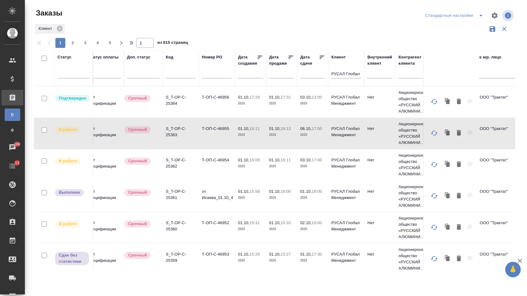
click at [209, 140] on td "Т-ОП-С-46955" at bounding box center [217, 134] width 36 height 22
click at [220, 103] on td "Т-ОП-С-46956" at bounding box center [217, 102] width 36 height 22
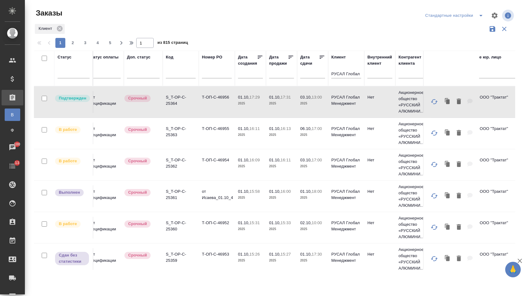
click at [220, 103] on td "Т-ОП-С-46956" at bounding box center [217, 102] width 36 height 22
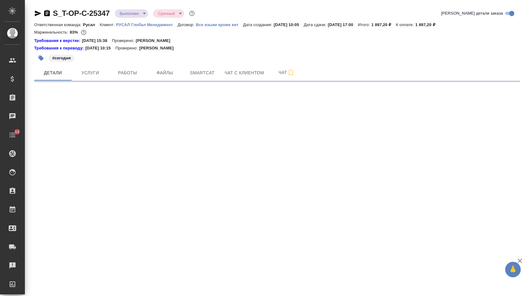
select select "RU"
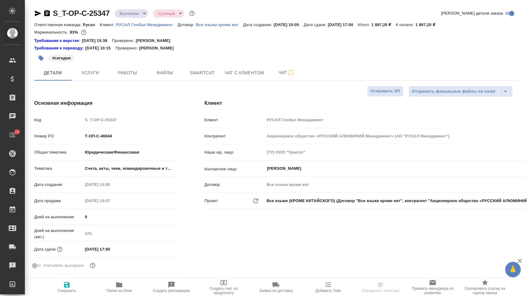
type textarea "x"
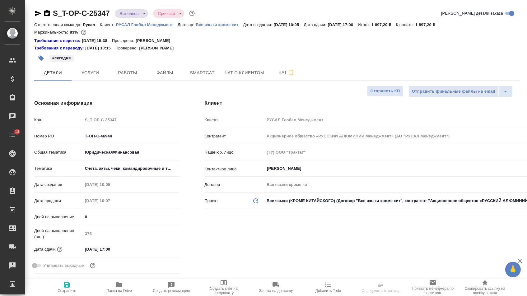
type textarea "x"
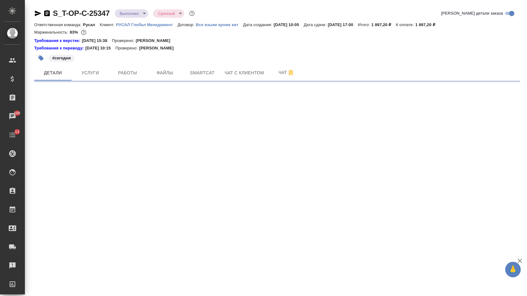
select select "RU"
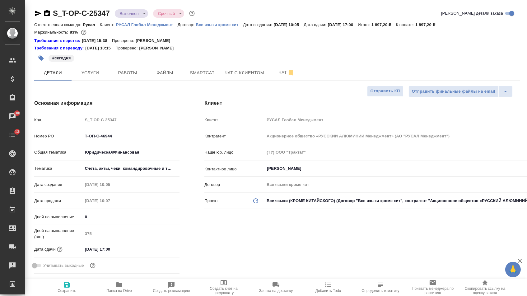
type textarea "x"
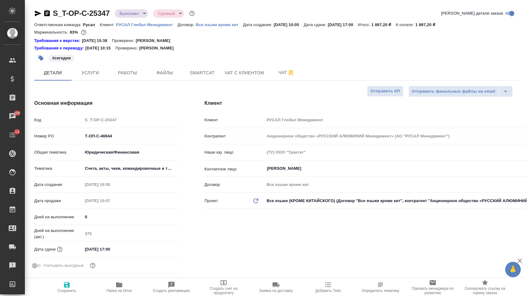
type textarea "x"
click at [49, 18] on div "S_T-OP-C-25347 Выполнен completed Срочный urgent Кратко детали заказа" at bounding box center [277, 14] width 486 height 12
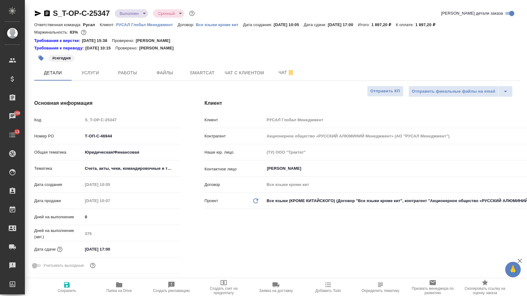
click at [50, 15] on icon "button" at bounding box center [47, 13] width 6 height 6
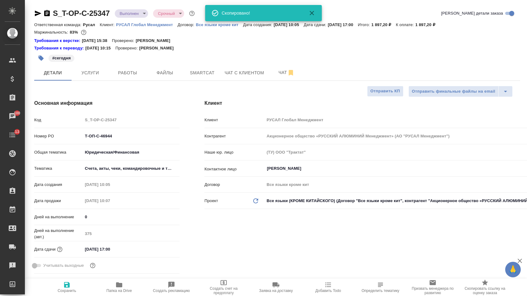
type textarea "x"
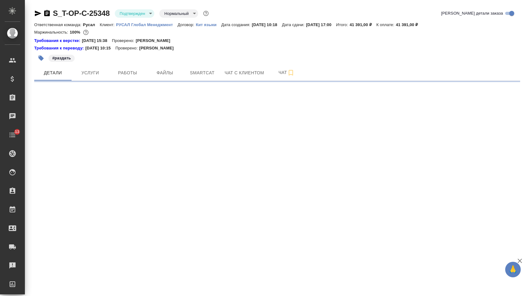
select select "RU"
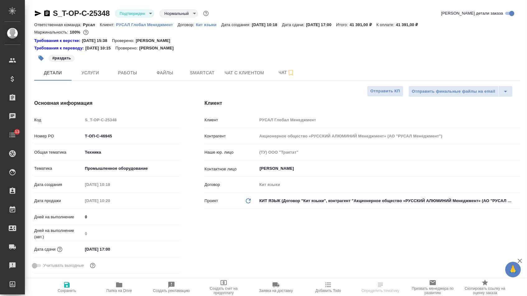
type textarea "x"
click at [50, 13] on icon "button" at bounding box center [46, 13] width 7 height 7
type textarea "x"
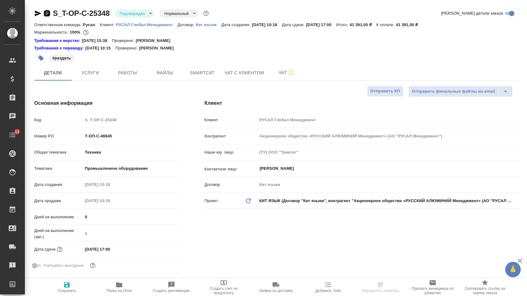
type textarea "x"
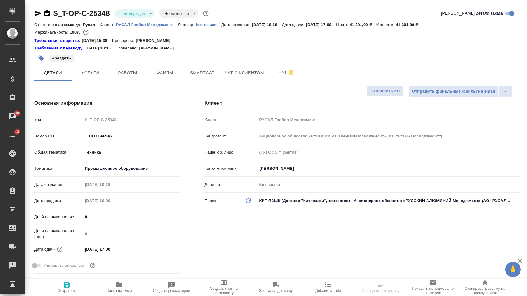
select select "RU"
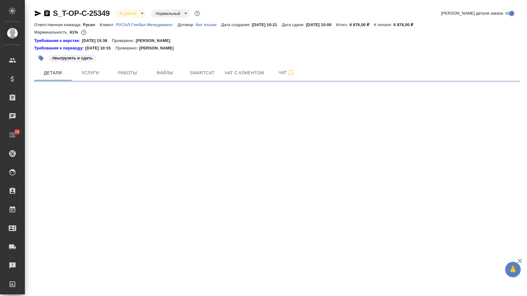
select select "RU"
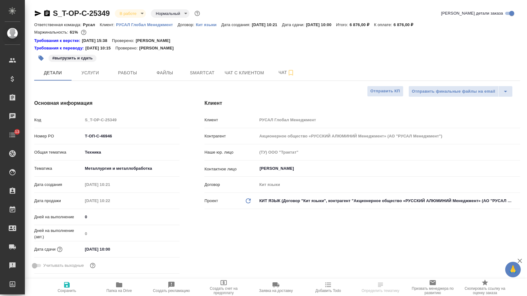
type textarea "x"
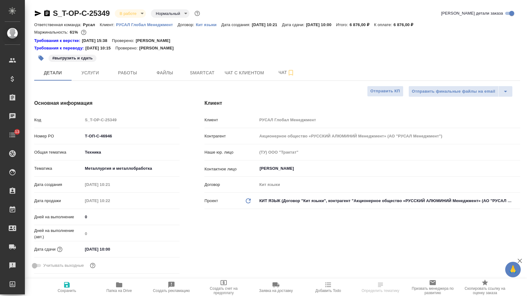
type textarea "x"
click at [49, 12] on icon "button" at bounding box center [46, 13] width 7 height 7
type textarea "x"
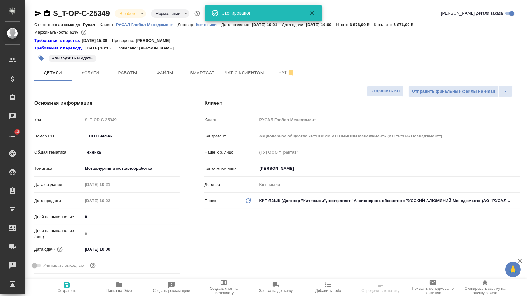
type textarea "x"
select select "RU"
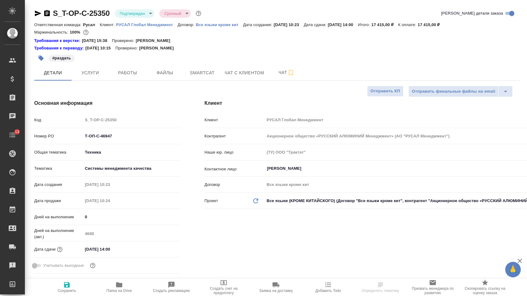
select select "RU"
drag, startPoint x: 0, startPoint y: 0, endPoint x: 49, endPoint y: 13, distance: 50.5
click at [49, 13] on icon "button" at bounding box center [47, 13] width 6 height 6
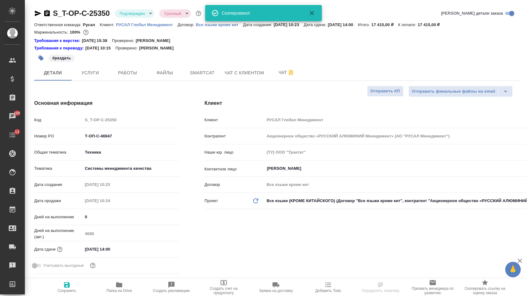
select select "RU"
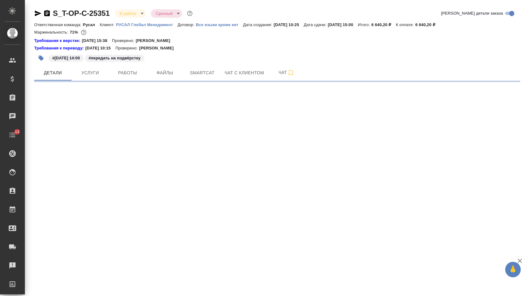
select select "RU"
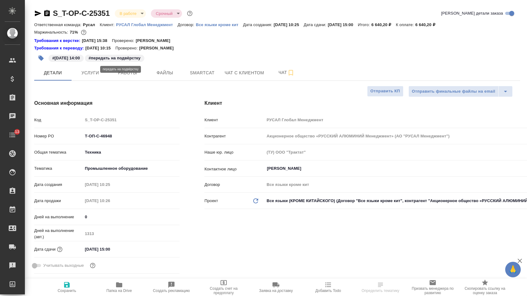
type textarea "x"
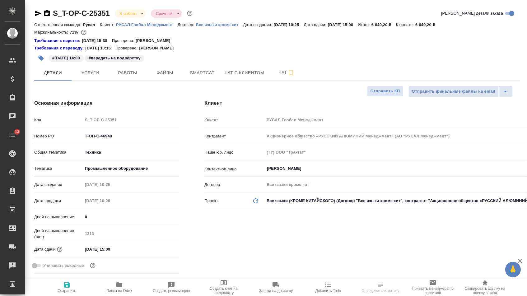
type textarea "x"
click at [50, 13] on icon "button" at bounding box center [46, 13] width 7 height 7
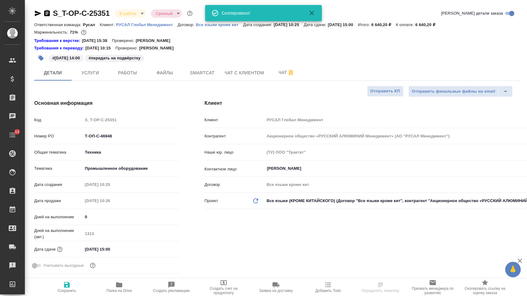
type textarea "x"
select select "RU"
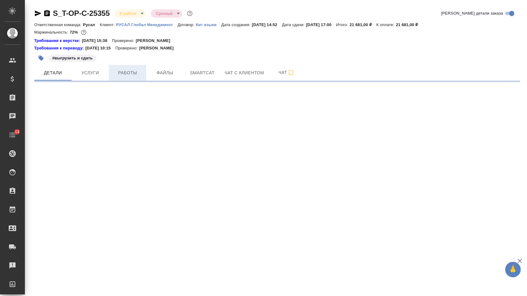
select select "RU"
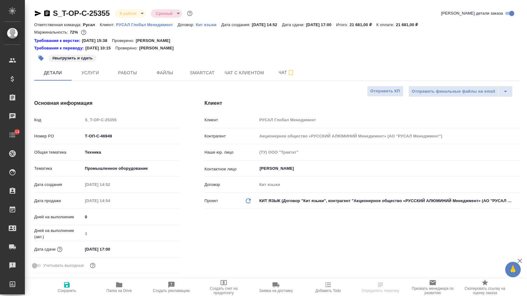
type textarea "x"
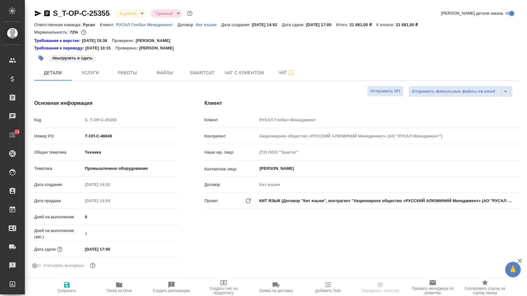
type textarea "x"
click at [46, 10] on icon "button" at bounding box center [46, 13] width 7 height 7
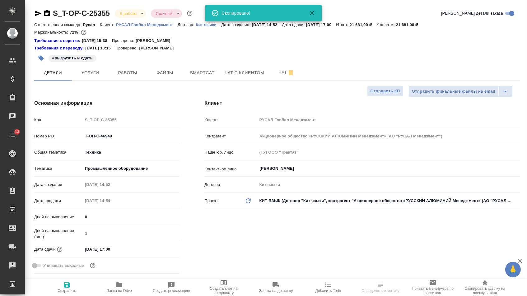
type textarea "x"
select select "RU"
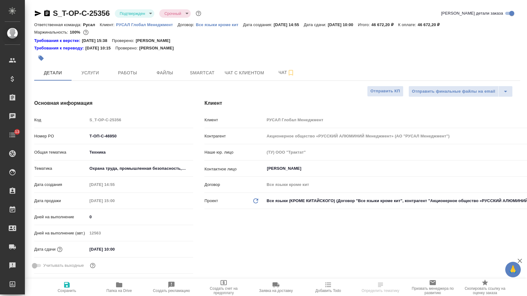
select select "RU"
click at [50, 15] on icon "button" at bounding box center [47, 13] width 6 height 6
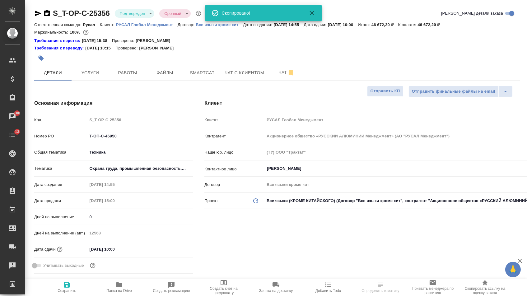
select select "RU"
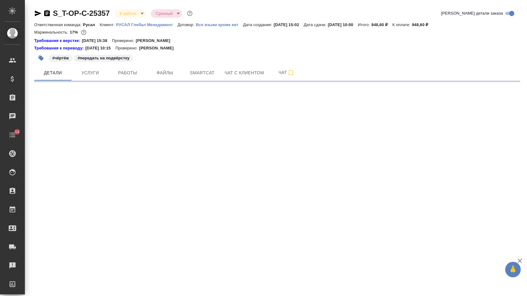
select select "RU"
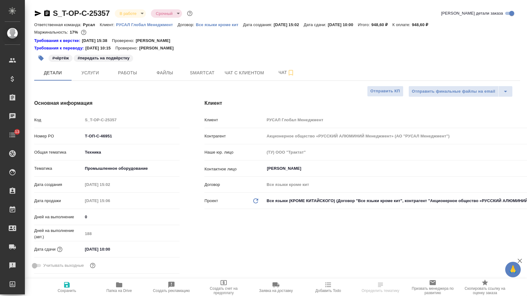
click at [49, 16] on icon "button" at bounding box center [47, 13] width 6 height 6
type textarea "x"
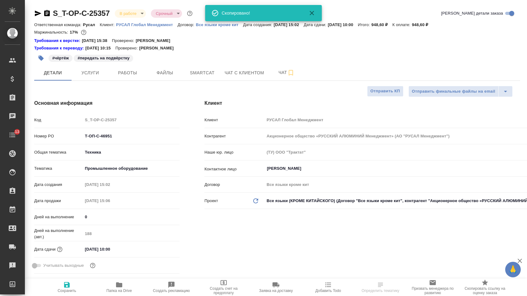
type textarea "x"
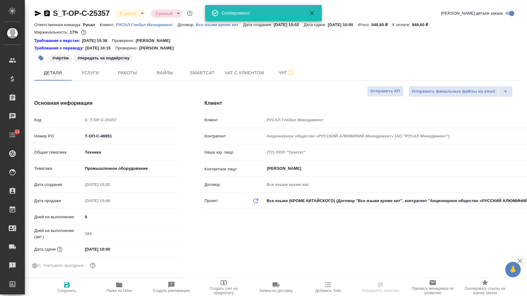
type textarea "x"
select select "RU"
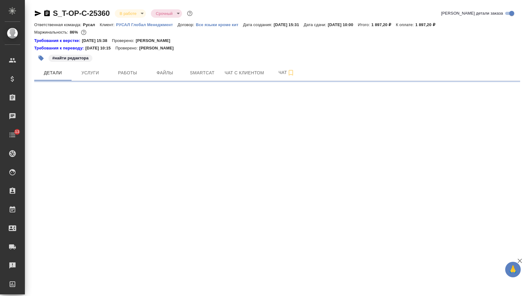
select select "RU"
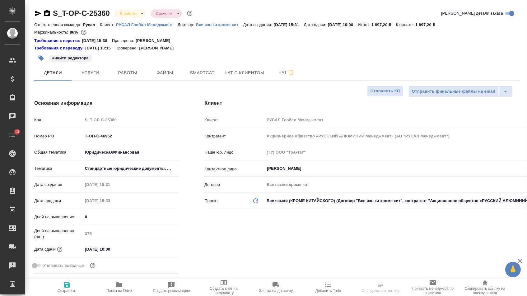
drag, startPoint x: 47, startPoint y: 14, endPoint x: 138, endPoint y: 5, distance: 90.7
click at [47, 14] on icon "button" at bounding box center [47, 13] width 6 height 6
type textarea "x"
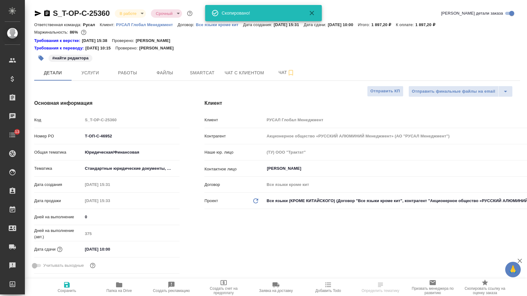
type textarea "x"
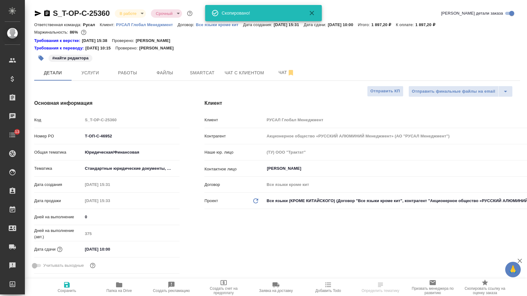
type textarea "x"
select select "RU"
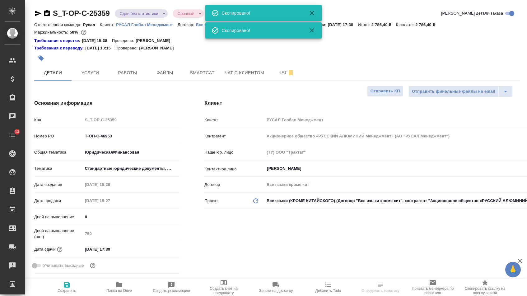
select select "RU"
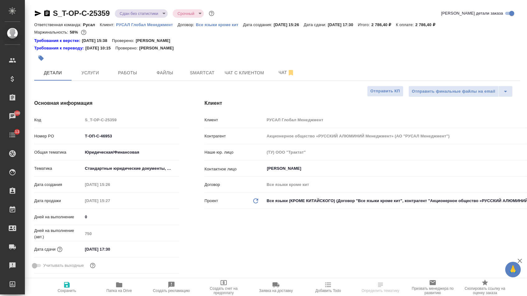
select select "RU"
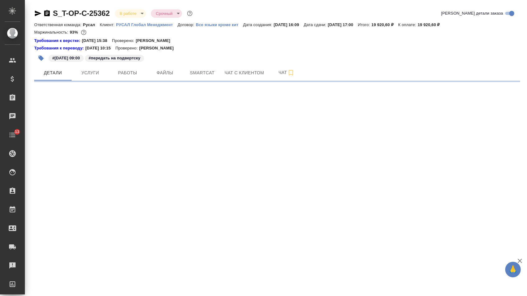
select select "RU"
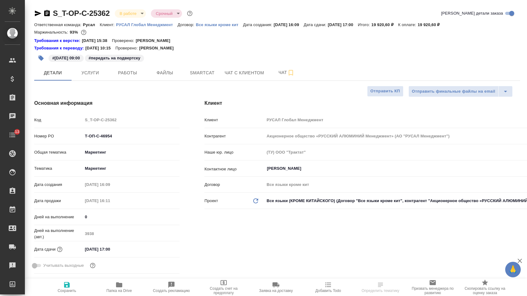
type textarea "x"
click at [49, 13] on icon "button" at bounding box center [47, 13] width 6 height 6
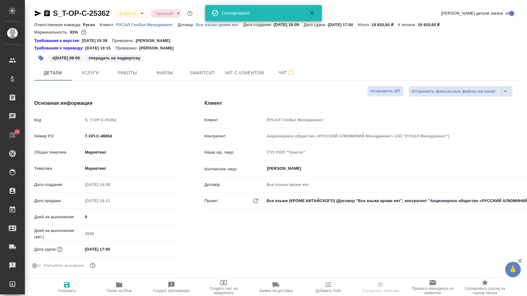
type textarea "x"
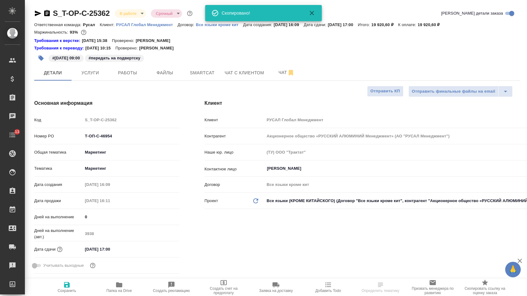
type textarea "x"
select select "RU"
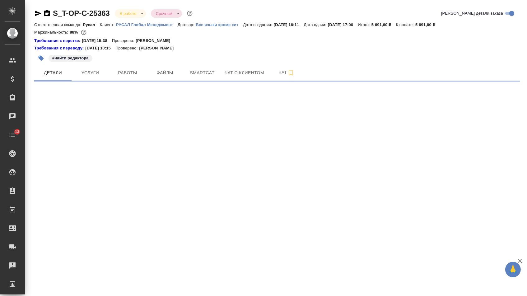
select select "RU"
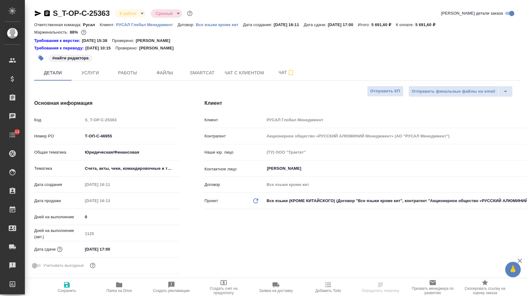
type textarea "x"
click at [50, 12] on icon "button" at bounding box center [46, 13] width 7 height 7
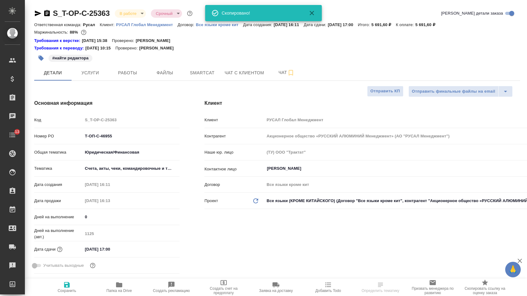
type textarea "x"
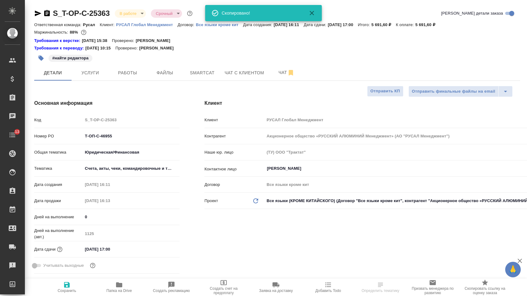
type textarea "x"
select select "RU"
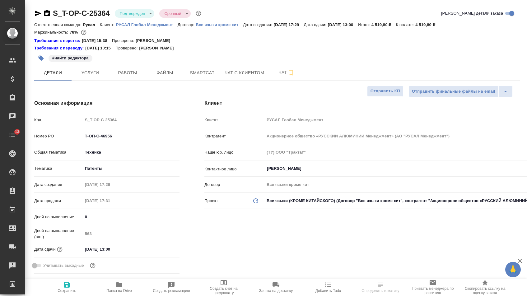
select select "RU"
click at [50, 13] on icon "button" at bounding box center [46, 13] width 7 height 7
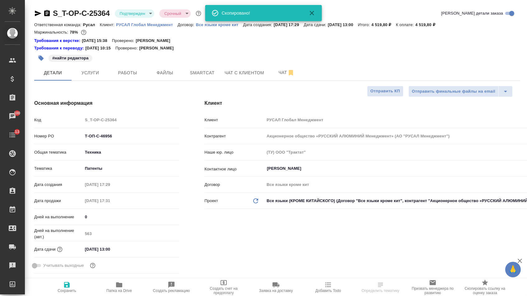
select select "RU"
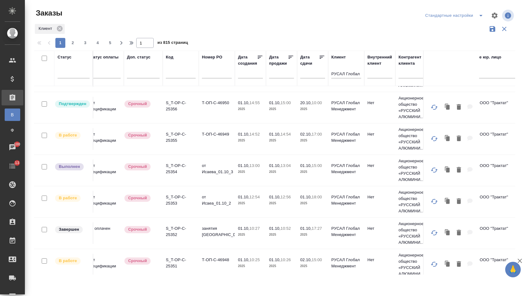
scroll to position [260, 8]
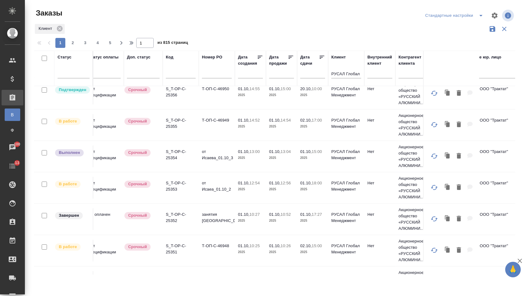
click at [207, 190] on td "от Исаеа_01.10_2" at bounding box center [217, 188] width 36 height 22
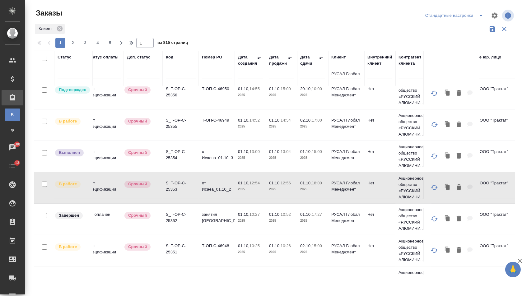
click at [207, 190] on td "от Исаеа_01.10_2" at bounding box center [217, 188] width 36 height 22
click at [212, 185] on td "от Исаеа_01.10_2" at bounding box center [217, 188] width 36 height 22
click at [209, 193] on td "от Исаеа_01.10_2" at bounding box center [217, 188] width 36 height 22
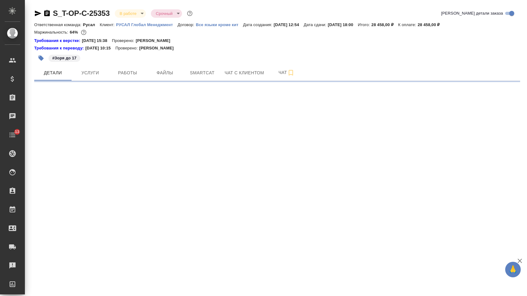
select select "RU"
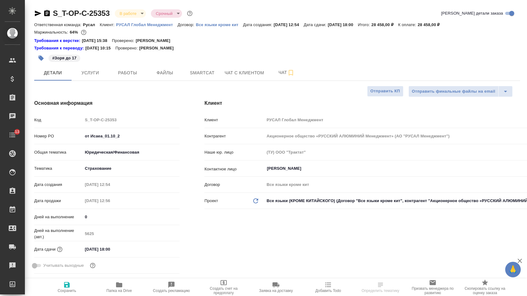
type textarea "x"
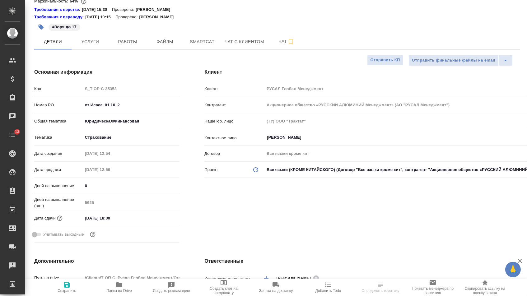
type textarea "x"
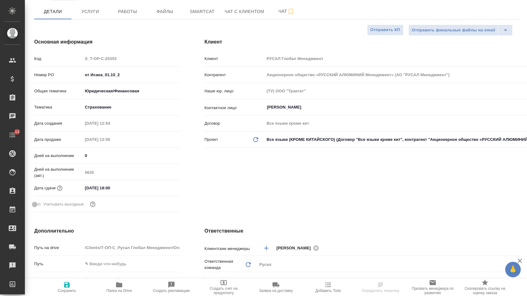
type textarea "x"
click at [91, 192] on input "[DATE] 18:00" at bounding box center [110, 188] width 54 height 9
click at [160, 191] on icon "button" at bounding box center [161, 187] width 7 height 7
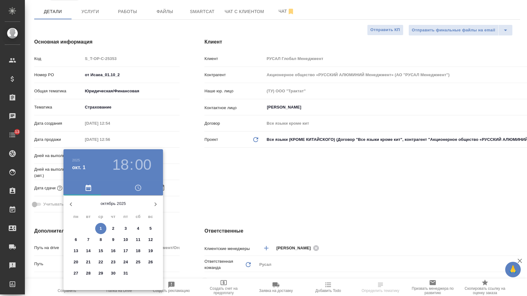
click at [112, 232] on p "2" at bounding box center [113, 229] width 2 height 6
type input "[DATE] 18:00"
type textarea "x"
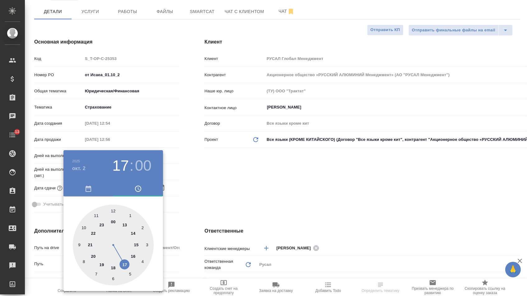
type textarea "x"
type input "[DATE] 17:00"
type textarea "x"
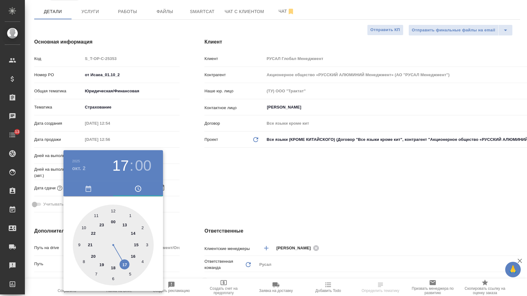
type textarea "x"
click at [124, 264] on div at bounding box center [113, 245] width 81 height 81
type textarea "x"
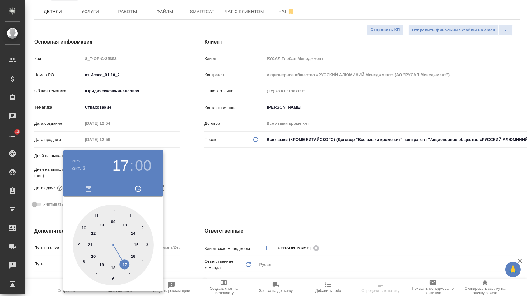
type textarea "x"
click at [189, 212] on div at bounding box center [263, 148] width 527 height 296
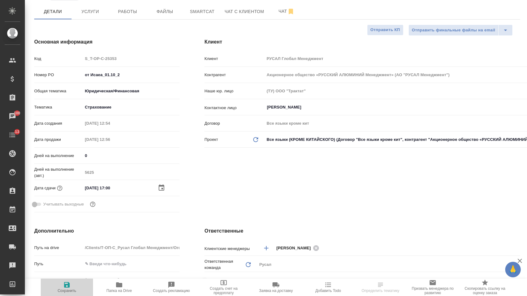
click at [57, 283] on span "Сохранить" at bounding box center [67, 287] width 45 height 12
type textarea "x"
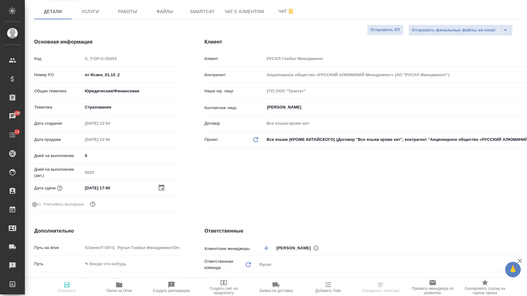
type textarea "x"
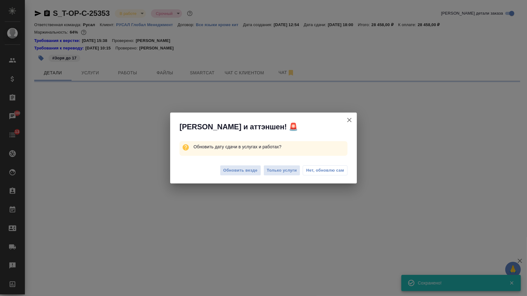
scroll to position [0, 0]
select select "RU"
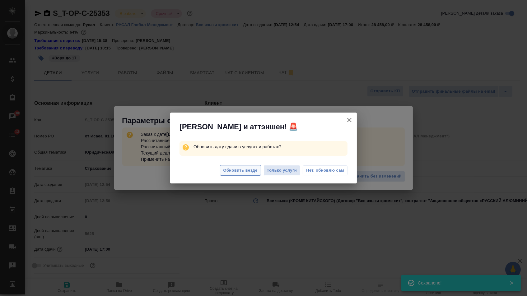
type textarea "x"
click at [236, 175] on button "Обновить везде" at bounding box center [240, 170] width 41 height 11
type textarea "x"
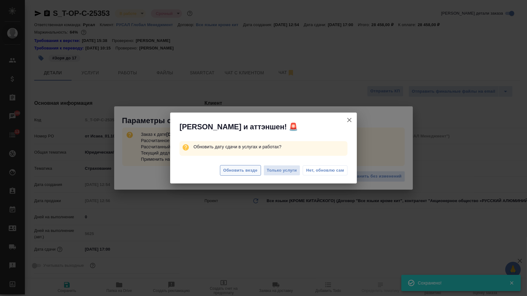
type textarea "x"
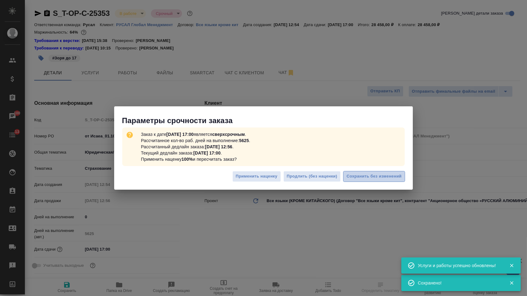
click at [363, 177] on span "Сохранить без изменений" at bounding box center [374, 176] width 55 height 7
type textarea "x"
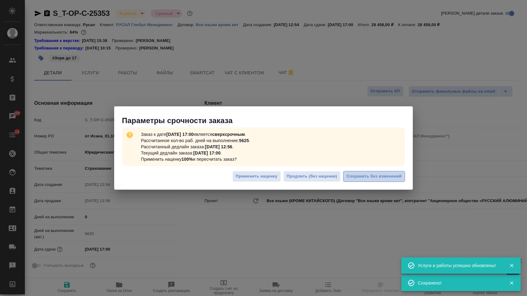
type textarea "x"
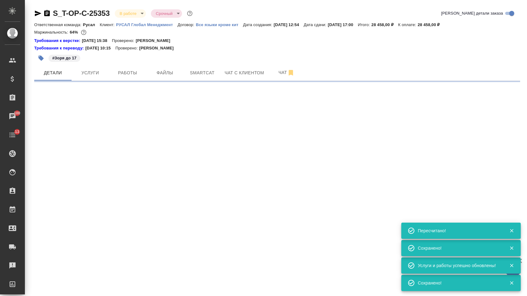
select select "RU"
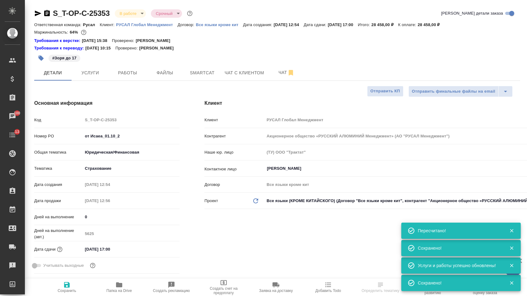
type textarea "x"
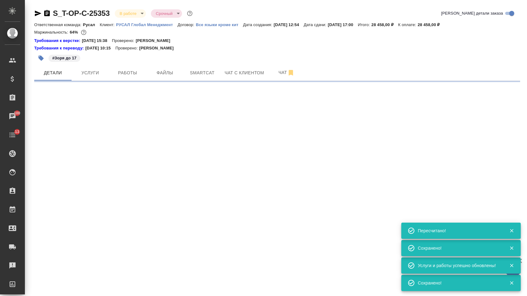
select select "RU"
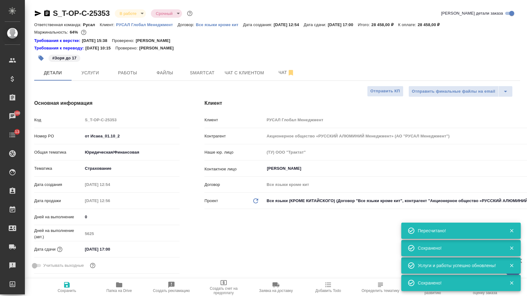
type textarea "x"
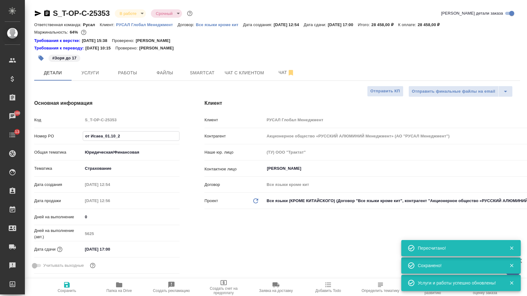
drag, startPoint x: 121, startPoint y: 138, endPoint x: 82, endPoint y: 136, distance: 38.7
click at [83, 136] on div "от Исаеа_01.10_2" at bounding box center [131, 136] width 97 height 10
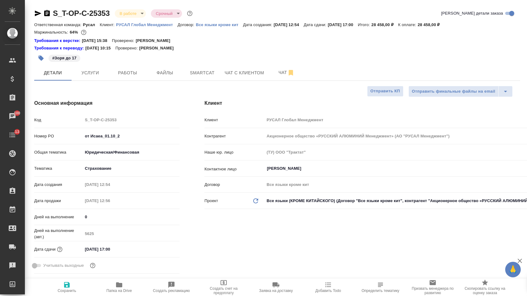
type textarea "x"
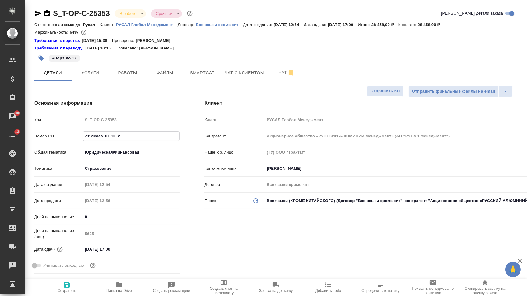
type textarea "x"
click at [47, 13] on icon "button" at bounding box center [47, 13] width 6 height 6
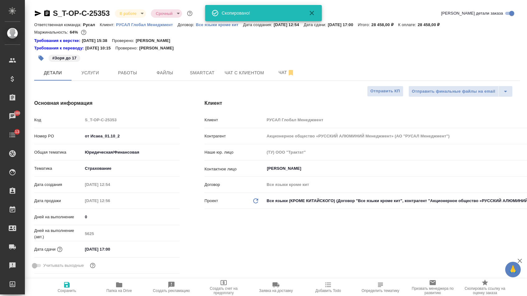
type textarea "x"
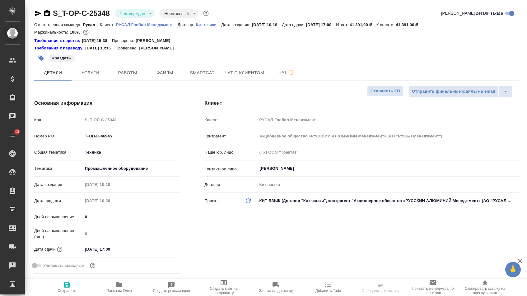
select select "RU"
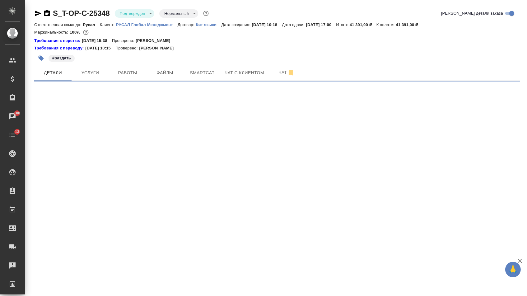
select select "RU"
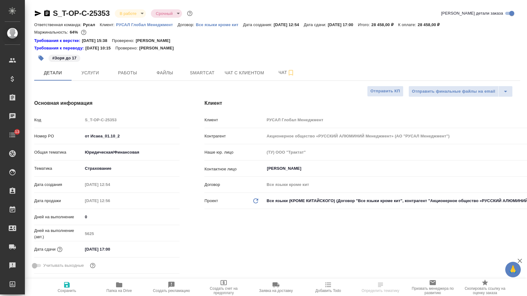
select select "RU"
click at [48, 14] on icon "button" at bounding box center [47, 13] width 6 height 6
click at [164, 73] on span "Файлы" at bounding box center [165, 73] width 30 height 8
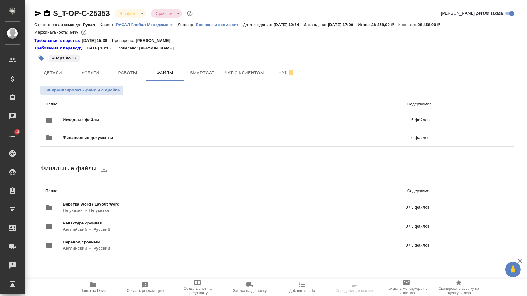
click at [109, 117] on div "Исходные файлы 5 файлов" at bounding box center [237, 120] width 384 height 15
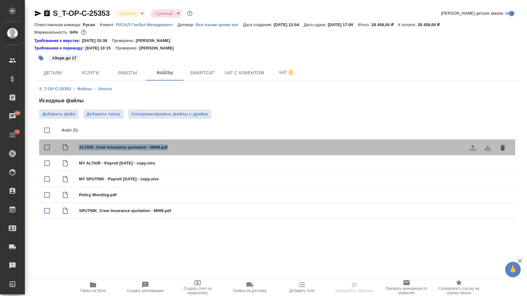
drag, startPoint x: 78, startPoint y: 150, endPoint x: 176, endPoint y: 149, distance: 97.4
click at [176, 149] on div "ALTAIR_Crew Insurance quotation - MRM.pdf" at bounding box center [277, 148] width 476 height 16
checkbox input "true"
copy span "ALTAIR_Crew Insurance quotation - MRM.pdf"
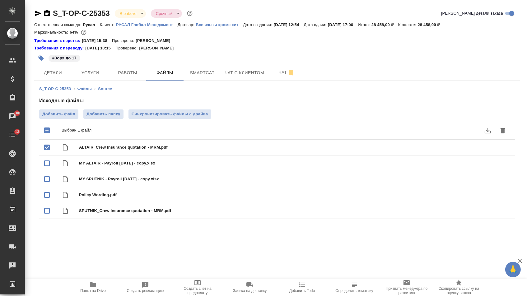
click at [48, 131] on input "checkbox" at bounding box center [46, 130] width 13 height 13
checkbox input "false"
click at [48, 131] on input "checkbox" at bounding box center [46, 130] width 13 height 13
checkbox input "true"
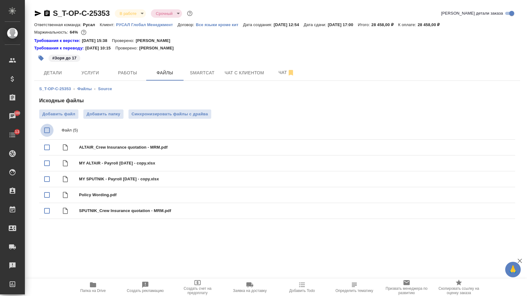
checkbox input "true"
click at [48, 131] on input "checkbox" at bounding box center [46, 130] width 13 height 13
checkbox input "false"
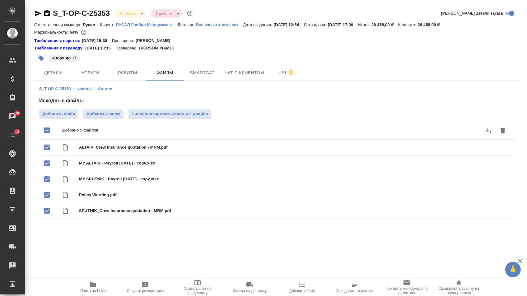
checkbox input "false"
click at [37, 14] on icon "button" at bounding box center [38, 14] width 7 height 6
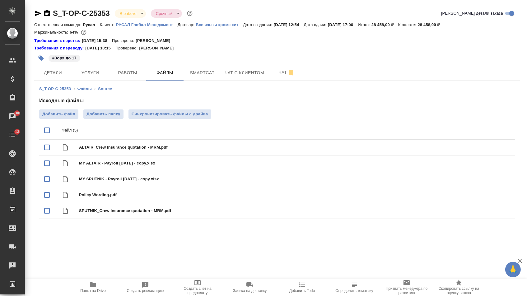
copy span "ALTAIR_Crew Insurance quotation - MRM.pdf"
